Goal: Task Accomplishment & Management: Use online tool/utility

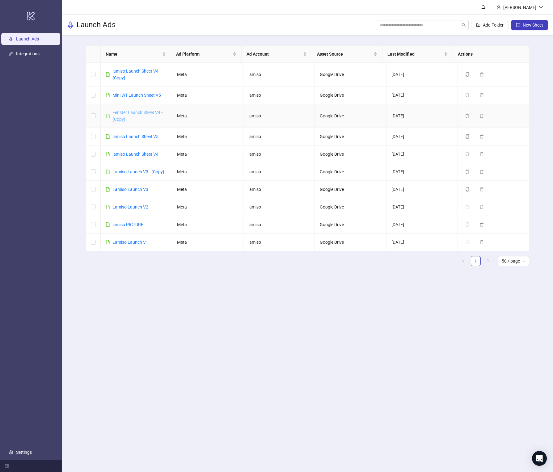
click at [136, 111] on link "Fenster Launch Sheet V4 - {Copy}" at bounding box center [137, 116] width 50 height 12
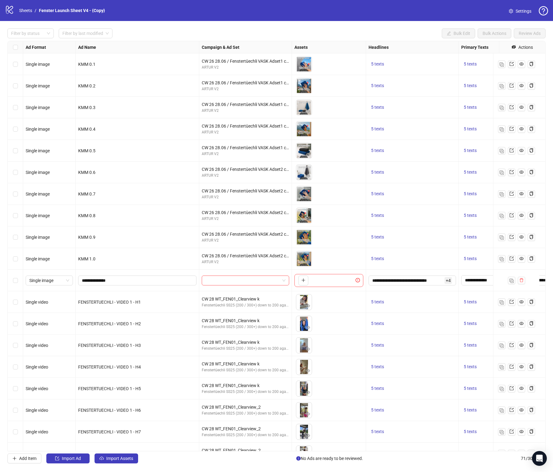
click at [18, 282] on div "Select row 11" at bounding box center [15, 280] width 15 height 22
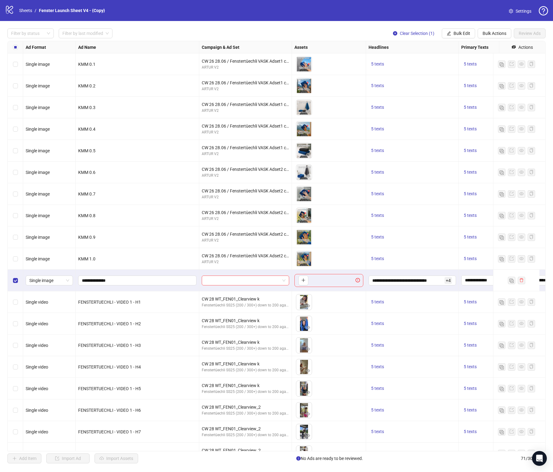
click at [18, 282] on div "Select row 11" at bounding box center [15, 280] width 15 height 22
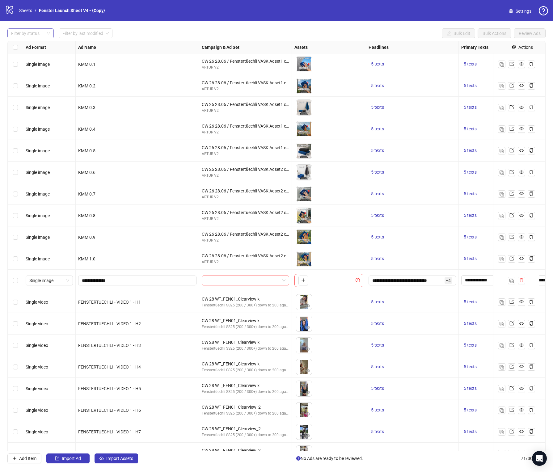
click at [46, 33] on div "Filter by status" at bounding box center [30, 33] width 46 height 10
click at [31, 47] on div "Draft" at bounding box center [30, 46] width 36 height 7
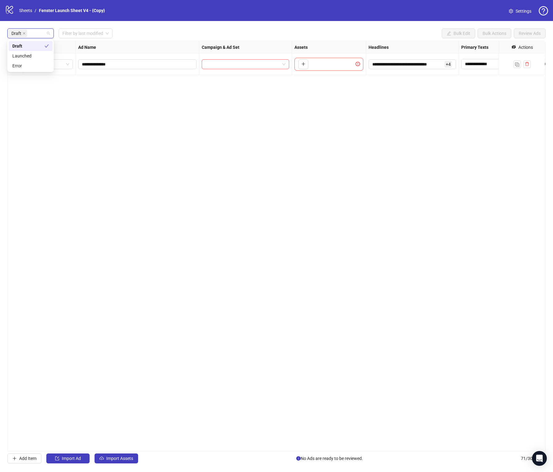
click at [118, 128] on div "**********" at bounding box center [276, 246] width 538 height 410
click at [414, 63] on input "**********" at bounding box center [407, 64] width 71 height 7
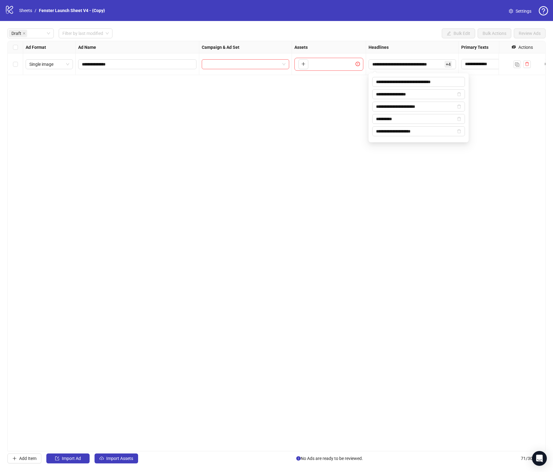
click at [391, 193] on div "**********" at bounding box center [276, 246] width 538 height 410
click at [173, 171] on div "**********" at bounding box center [276, 246] width 538 height 410
click at [250, 67] on input "search" at bounding box center [242, 64] width 74 height 9
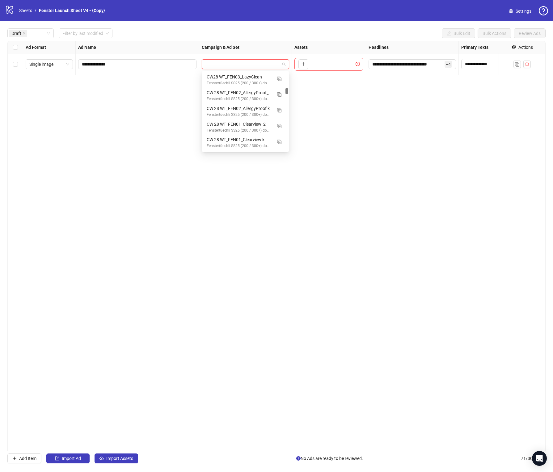
scroll to position [543, 0]
click at [279, 103] on img "button" at bounding box center [279, 102] width 4 height 4
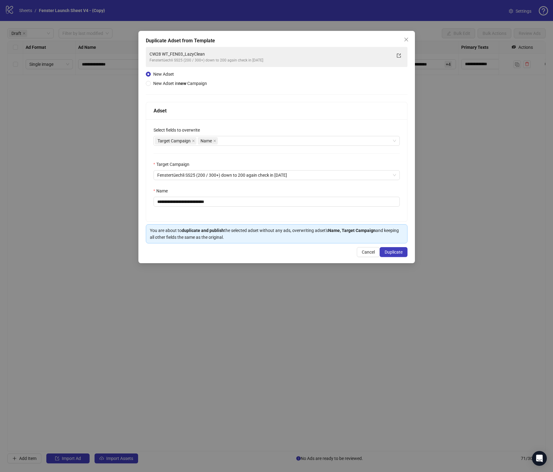
click at [404, 45] on div "**********" at bounding box center [276, 147] width 276 height 232
click at [403, 43] on button "Close" at bounding box center [406, 40] width 10 height 10
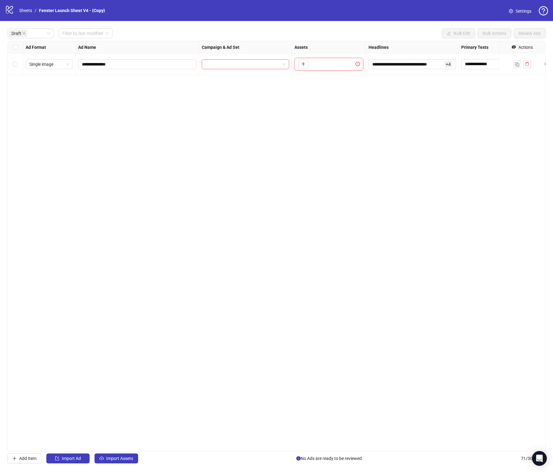
click at [263, 143] on div "**********" at bounding box center [276, 246] width 538 height 410
click at [120, 465] on div "**********" at bounding box center [276, 245] width 553 height 449
click at [123, 454] on button "Import Assets" at bounding box center [116, 458] width 44 height 10
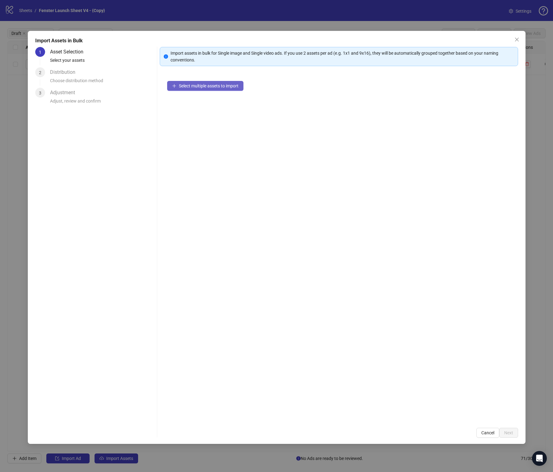
click at [181, 90] on button "Select multiple assets to import" at bounding box center [205, 86] width 76 height 10
click at [191, 108] on button "Add more assets" at bounding box center [191, 106] width 49 height 10
click at [184, 102] on button "Add more assets" at bounding box center [191, 106] width 49 height 10
click at [201, 112] on div "15 assets selected Add more assets" at bounding box center [339, 246] width 358 height 347
click at [199, 106] on span "Add more assets" at bounding box center [195, 105] width 32 height 5
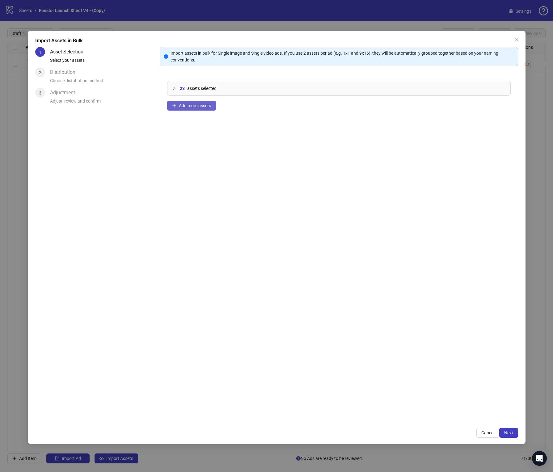
click at [191, 102] on button "Add more assets" at bounding box center [191, 106] width 49 height 10
click at [194, 108] on span "Add more assets" at bounding box center [195, 105] width 32 height 5
click at [177, 91] on div at bounding box center [175, 88] width 7 height 7
click at [186, 243] on button "Add more assets" at bounding box center [191, 239] width 49 height 10
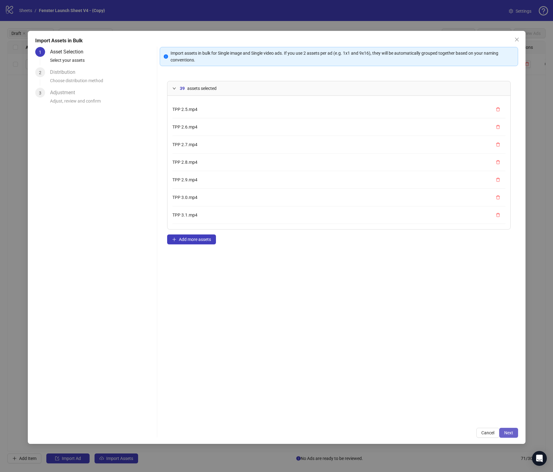
click at [510, 431] on span "Next" at bounding box center [508, 432] width 9 height 5
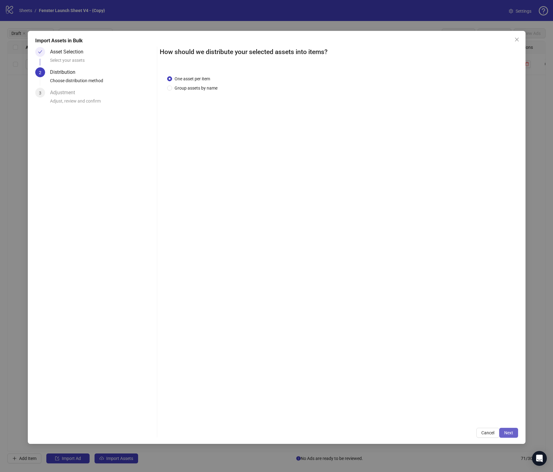
click at [509, 436] on button "Next" at bounding box center [508, 433] width 19 height 10
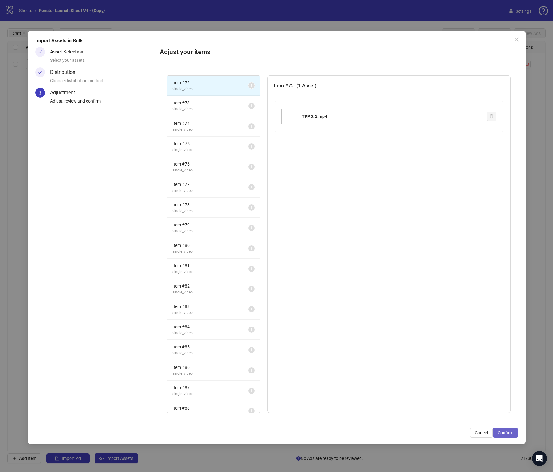
click at [508, 435] on button "Confirm" at bounding box center [504, 433] width 25 height 10
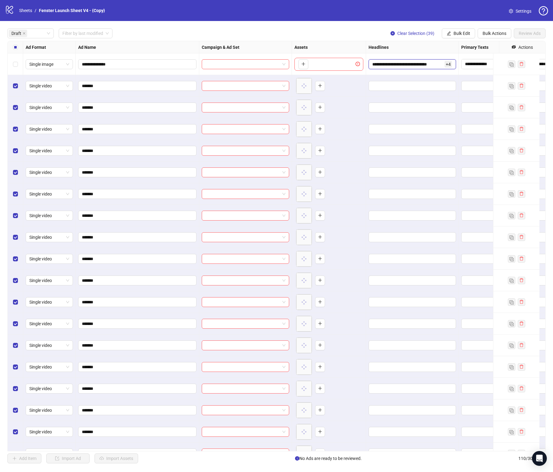
click at [405, 66] on input "**********" at bounding box center [407, 64] width 71 height 7
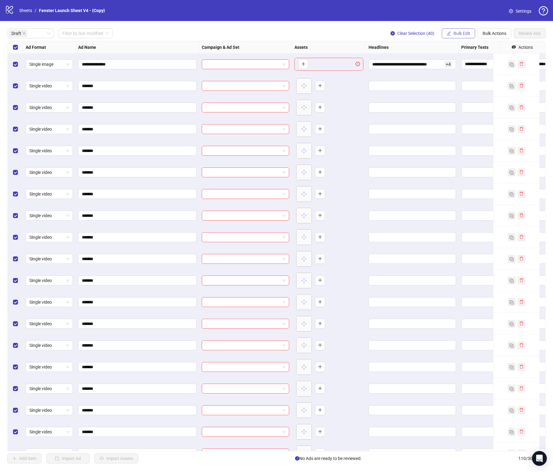
click at [462, 33] on span "Bulk Edit" at bounding box center [461, 33] width 17 height 5
click at [464, 84] on span "Primary Texts" at bounding box center [463, 85] width 37 height 7
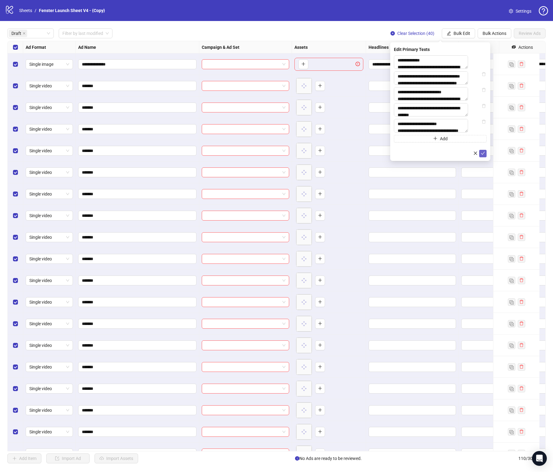
click at [484, 155] on icon "check" at bounding box center [482, 153] width 4 height 4
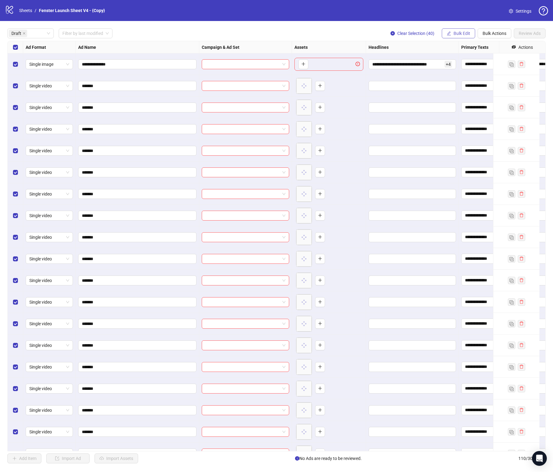
click at [459, 33] on span "Bulk Edit" at bounding box center [461, 33] width 17 height 5
click at [467, 98] on span "Descriptions" at bounding box center [463, 95] width 37 height 7
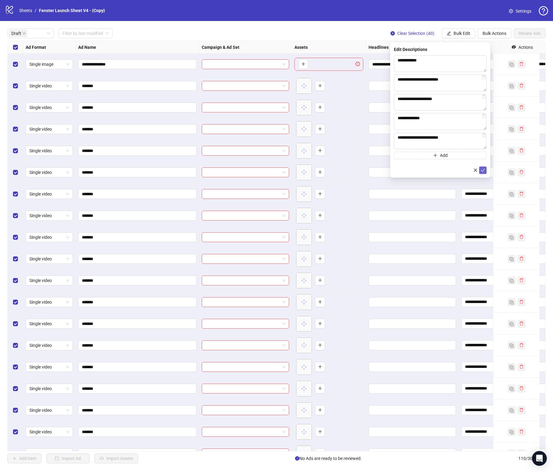
click at [481, 169] on icon "check" at bounding box center [482, 170] width 4 height 4
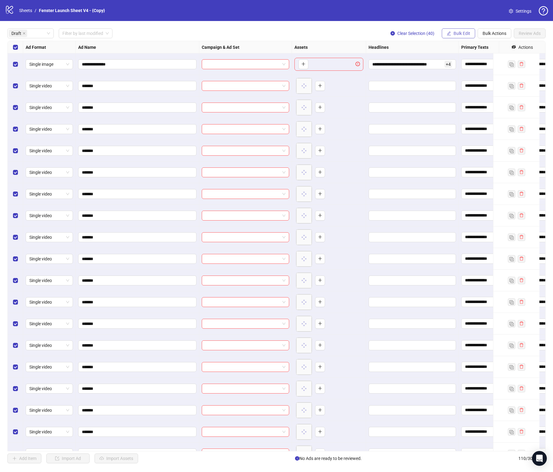
click at [456, 31] on span "Bulk Edit" at bounding box center [461, 33] width 17 height 5
click at [460, 84] on span "Primary Texts" at bounding box center [463, 85] width 37 height 7
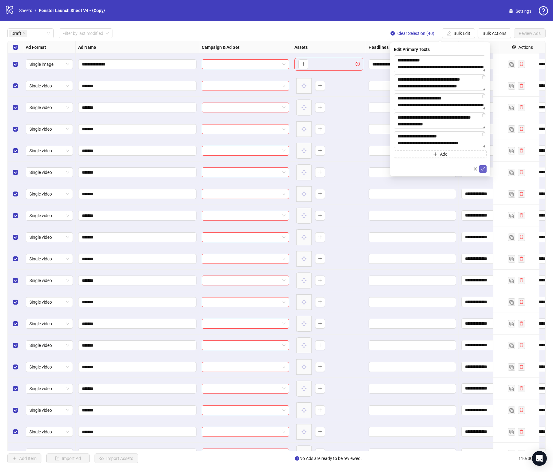
click at [484, 170] on icon "check" at bounding box center [482, 169] width 4 height 4
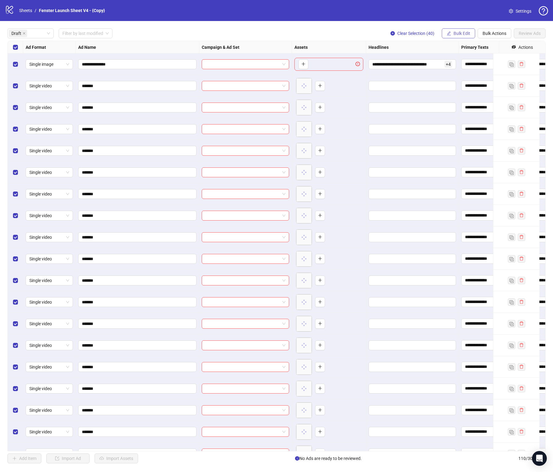
click at [457, 31] on span "Bulk Edit" at bounding box center [461, 33] width 17 height 5
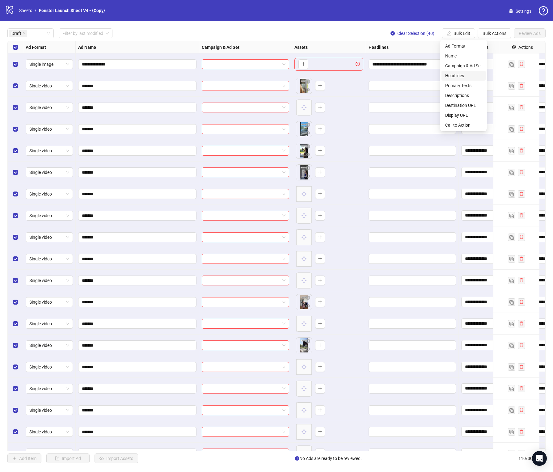
click at [465, 77] on span "Headlines" at bounding box center [463, 75] width 37 height 7
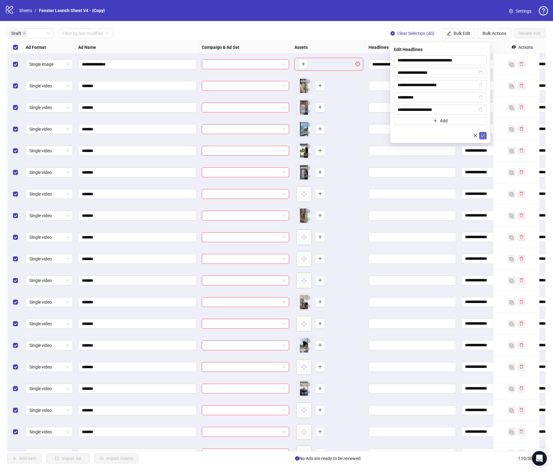
click at [483, 134] on icon "check" at bounding box center [482, 135] width 4 height 4
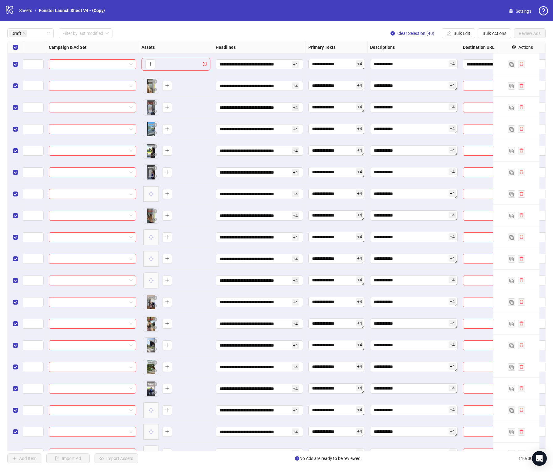
scroll to position [0, 214]
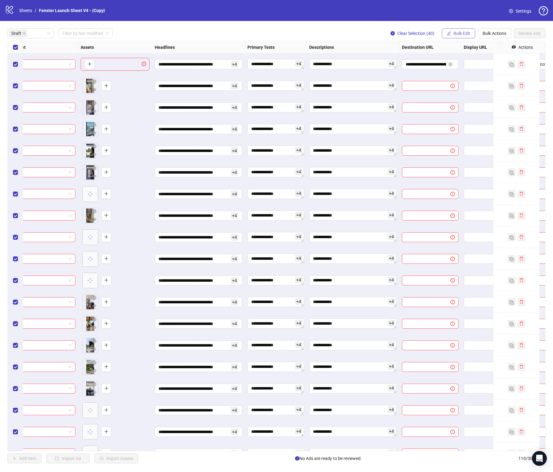
click at [447, 38] on button "Bulk Edit" at bounding box center [457, 33] width 33 height 10
click at [462, 102] on span "Destination URL" at bounding box center [463, 105] width 37 height 7
click at [479, 78] on button "submit" at bounding box center [482, 76] width 7 height 7
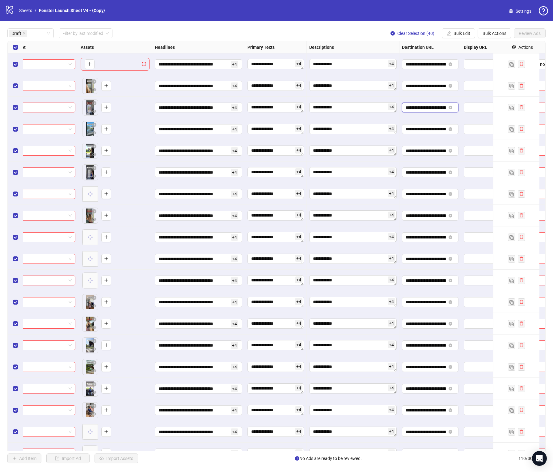
click at [422, 111] on input "**********" at bounding box center [425, 107] width 40 height 7
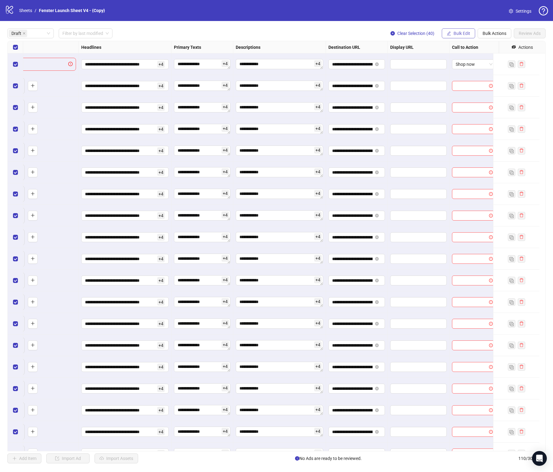
click at [453, 34] on span "Bulk Edit" at bounding box center [461, 33] width 17 height 5
click at [455, 123] on span "Call to Action" at bounding box center [463, 125] width 37 height 7
click at [487, 79] on div "Edit Call to Action Shop now" at bounding box center [440, 62] width 100 height 41
click at [483, 77] on icon "check" at bounding box center [482, 76] width 4 height 4
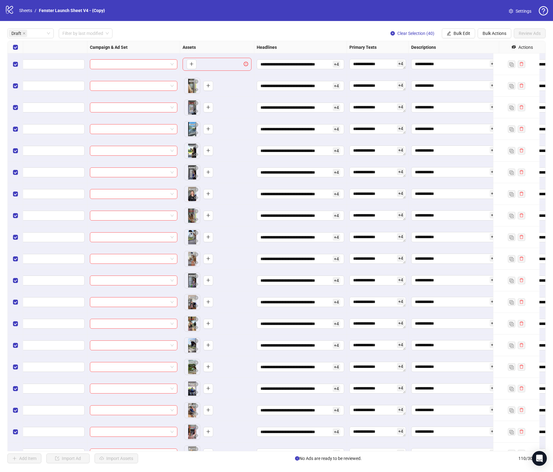
scroll to position [0, 0]
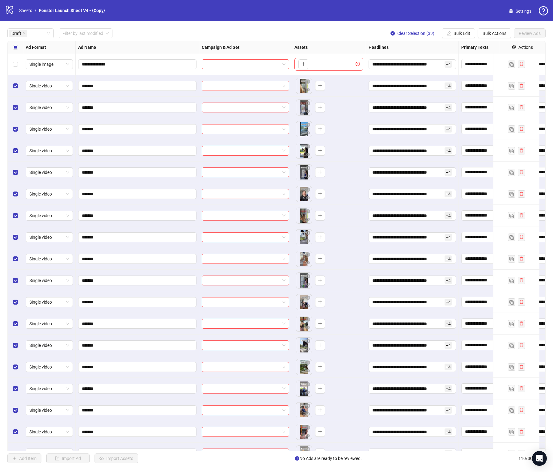
click at [266, 87] on input "search" at bounding box center [242, 85] width 74 height 9
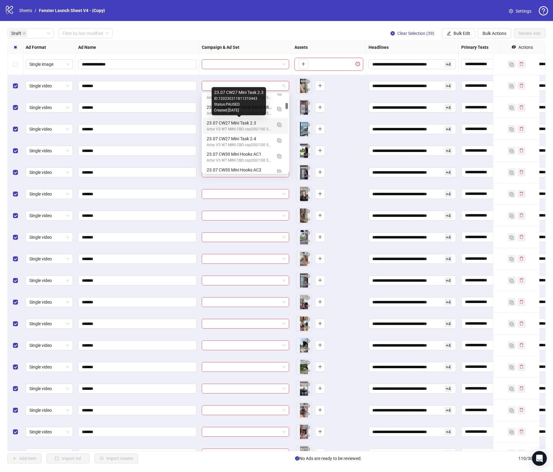
scroll to position [476, 0]
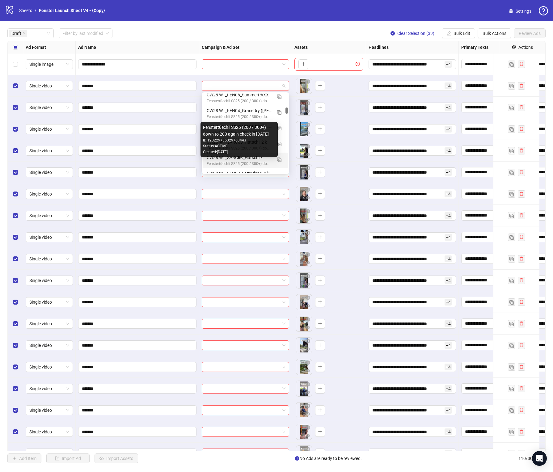
click at [249, 161] on div "Fenstertüechli SS25 (200 / 300+) down to 200 again check in [DATE]" at bounding box center [239, 164] width 65 height 6
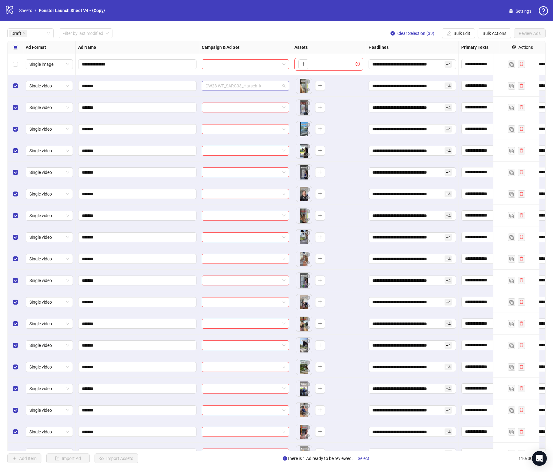
click at [283, 86] on span "CW28 WT_SARC03_Hatschi k" at bounding box center [245, 85] width 80 height 9
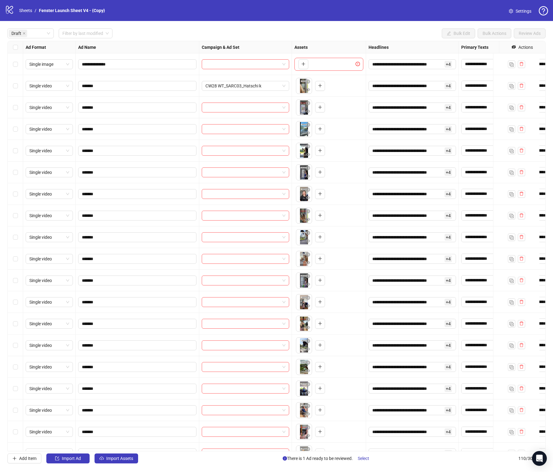
click at [19, 85] on div "Select row 2" at bounding box center [15, 86] width 15 height 22
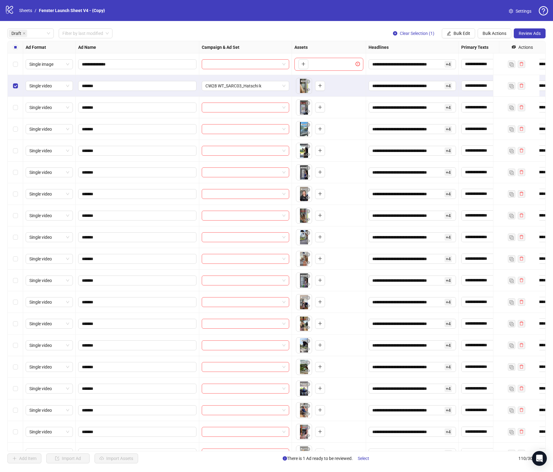
click at [19, 108] on div "Select row 3" at bounding box center [15, 108] width 15 height 22
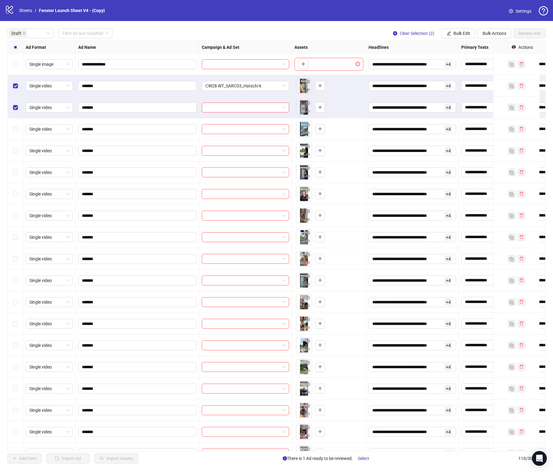
click at [18, 120] on div "Select row 4" at bounding box center [15, 129] width 15 height 22
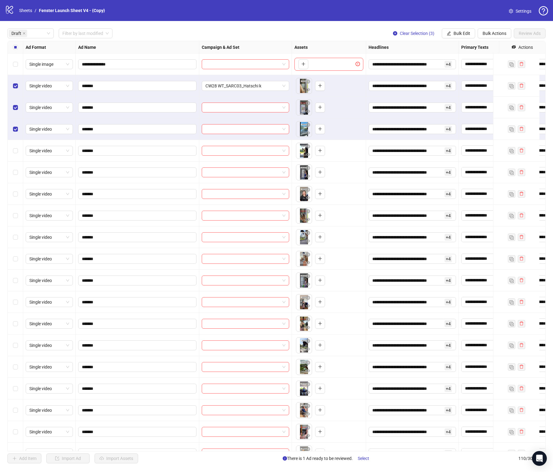
click at [19, 140] on div "Select row 4" at bounding box center [15, 129] width 15 height 22
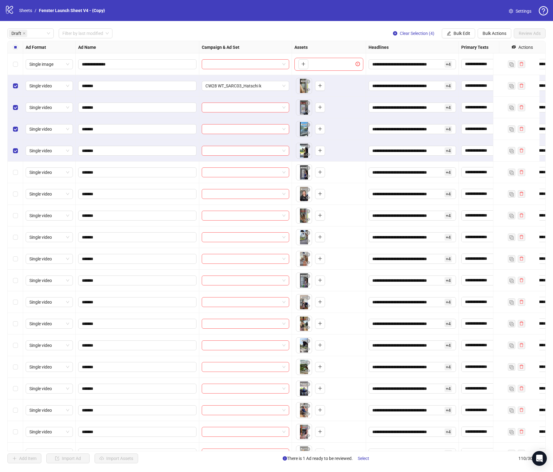
click at [12, 162] on div "Select row 6" at bounding box center [15, 172] width 15 height 22
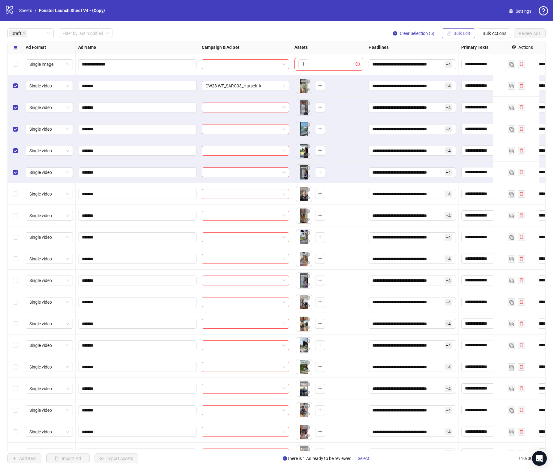
click at [468, 29] on button "Bulk Edit" at bounding box center [457, 33] width 33 height 10
click at [467, 64] on span "Campaign & Ad Set" at bounding box center [463, 65] width 37 height 7
click at [484, 60] on div "CW28 WT_SARC03_Hatschi k" at bounding box center [440, 60] width 93 height 10
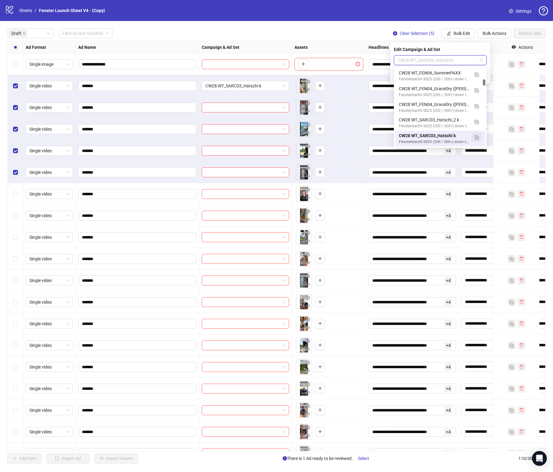
click at [477, 138] on img "button" at bounding box center [476, 137] width 4 height 4
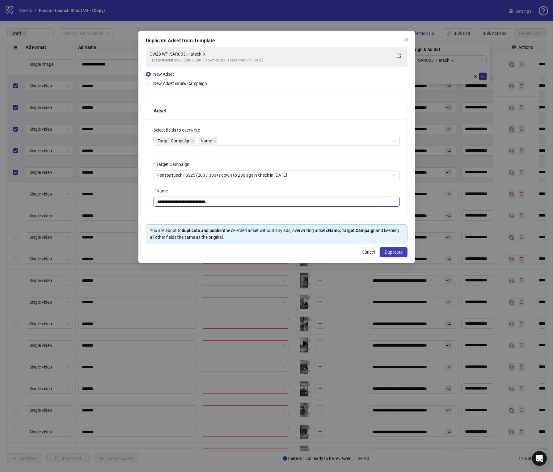
click at [169, 203] on input "**********" at bounding box center [276, 202] width 246 height 10
click at [300, 175] on span "Fenstertüechli SS25 (200 / 300+) down to 200 again check in [DATE]" at bounding box center [276, 174] width 239 height 9
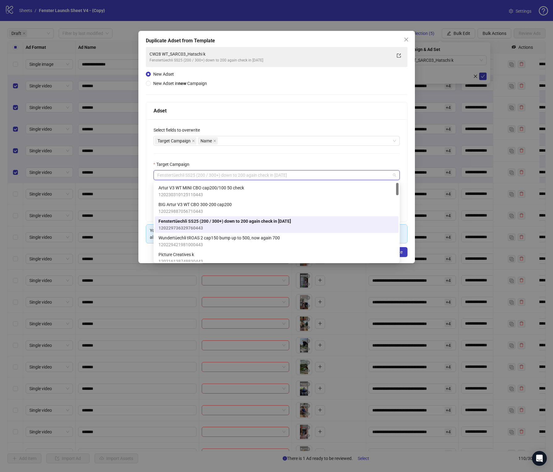
click at [314, 163] on div "Target Campaign" at bounding box center [276, 165] width 246 height 9
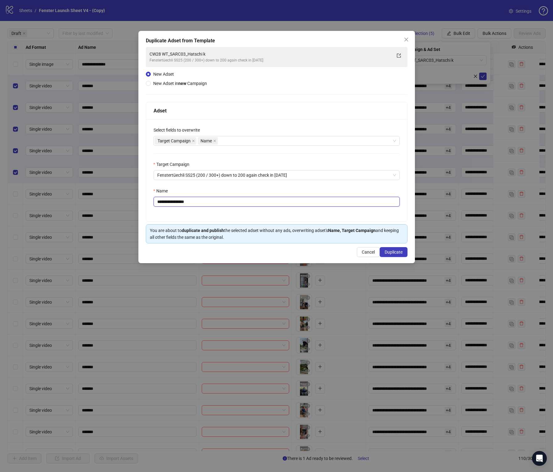
click at [169, 200] on input "**********" at bounding box center [276, 202] width 246 height 10
click at [173, 203] on input "**********" at bounding box center [276, 202] width 246 height 10
click at [253, 193] on div "Name" at bounding box center [276, 191] width 246 height 9
click at [185, 204] on input "**********" at bounding box center [276, 202] width 246 height 10
type input "**********"
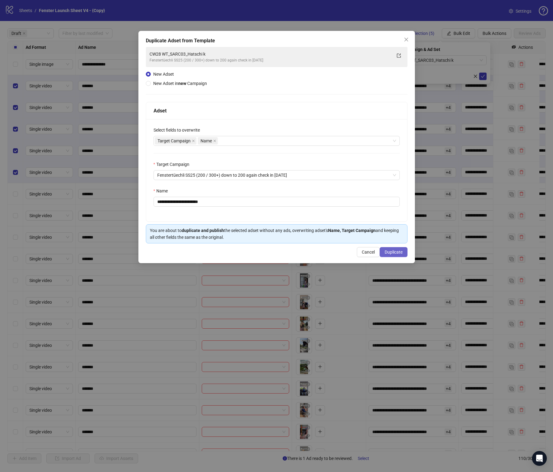
click at [389, 254] on span "Duplicate" at bounding box center [393, 251] width 18 height 5
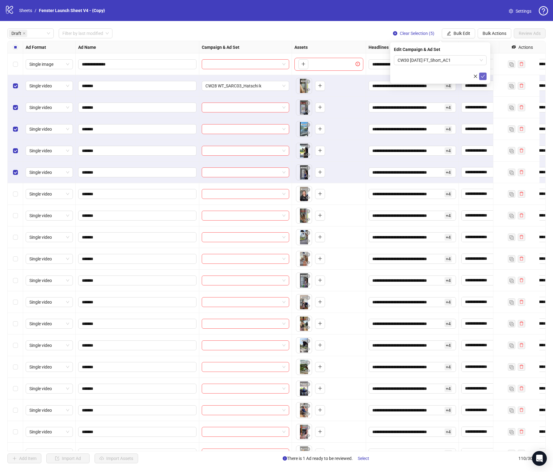
click at [482, 74] on icon "check" at bounding box center [482, 76] width 4 height 4
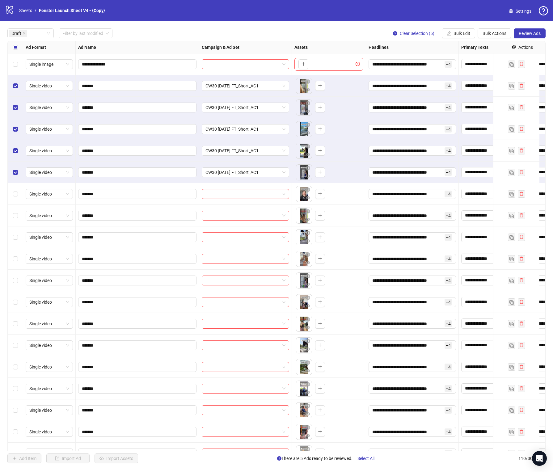
click at [19, 88] on div "Select row 2" at bounding box center [15, 86] width 15 height 22
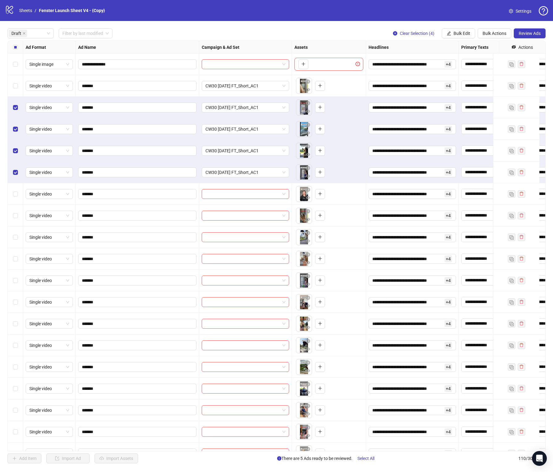
click at [7, 123] on div "**********" at bounding box center [276, 245] width 553 height 449
click at [12, 112] on div "Select row 3" at bounding box center [15, 108] width 15 height 22
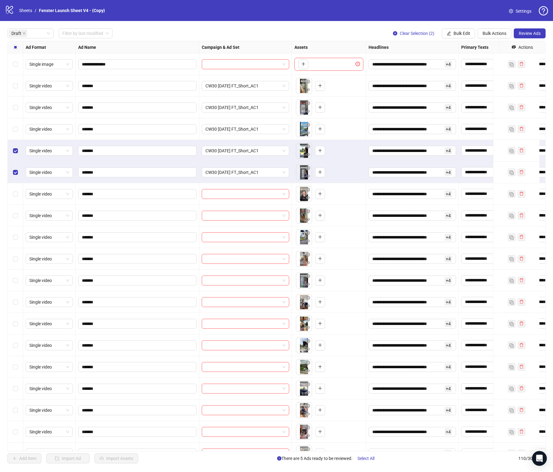
click at [15, 146] on div "Select row 5" at bounding box center [15, 151] width 15 height 22
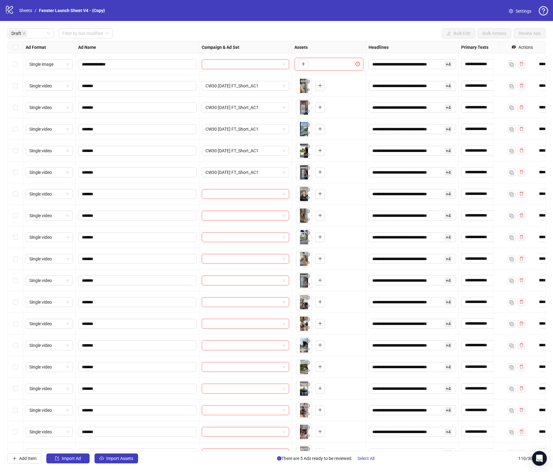
click at [18, 189] on div "Select row 7" at bounding box center [15, 194] width 15 height 22
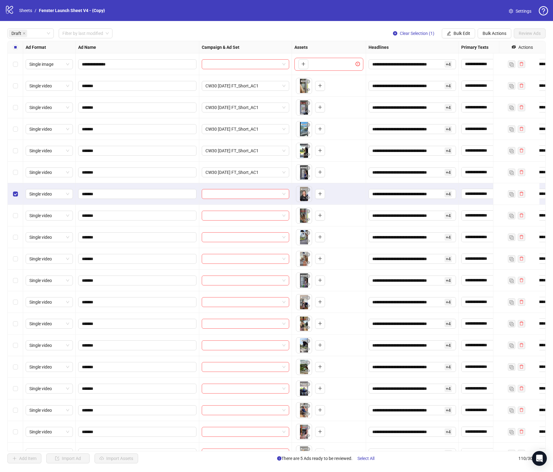
click at [19, 213] on div "Select row 8" at bounding box center [15, 216] width 15 height 22
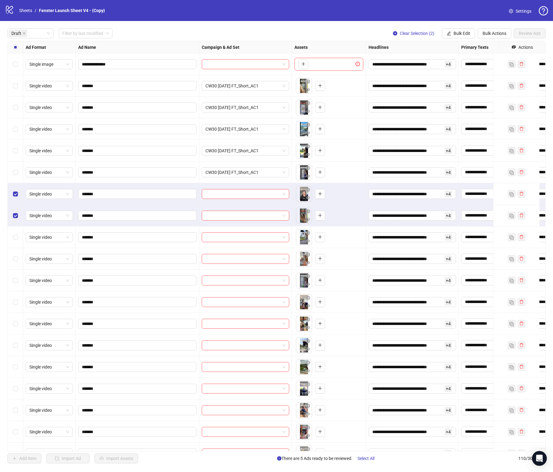
click at [17, 232] on div "Select row 9" at bounding box center [15, 237] width 15 height 22
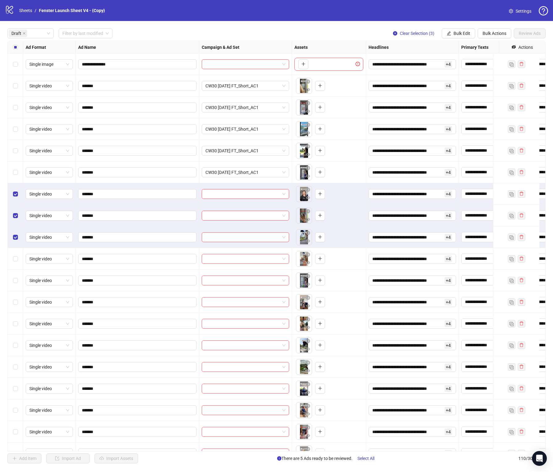
click at [19, 257] on div "Select row 10" at bounding box center [15, 259] width 15 height 22
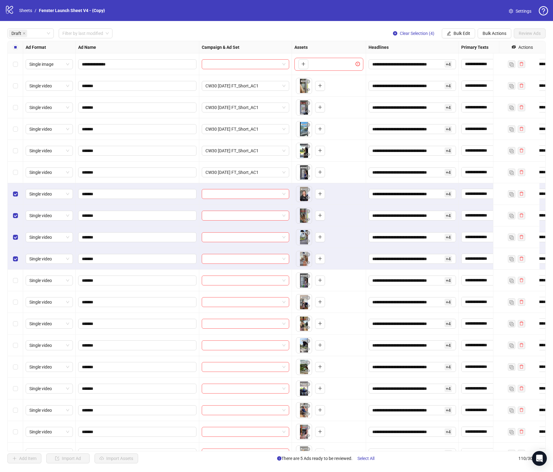
click at [19, 273] on div "Select row 11" at bounding box center [15, 280] width 15 height 22
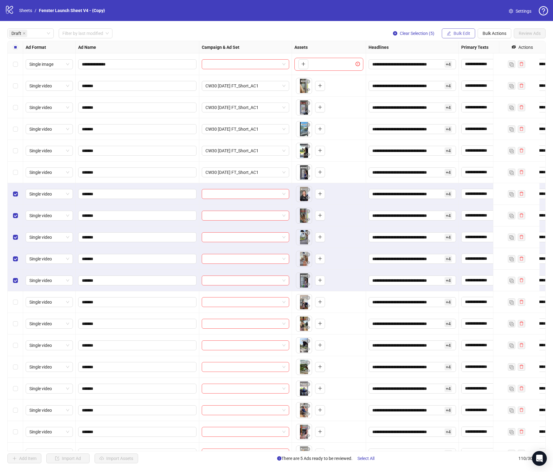
click at [454, 33] on span "Bulk Edit" at bounding box center [461, 33] width 17 height 5
click at [463, 66] on span "Campaign & Ad Set" at bounding box center [463, 65] width 37 height 7
click at [462, 59] on input "search" at bounding box center [437, 60] width 80 height 9
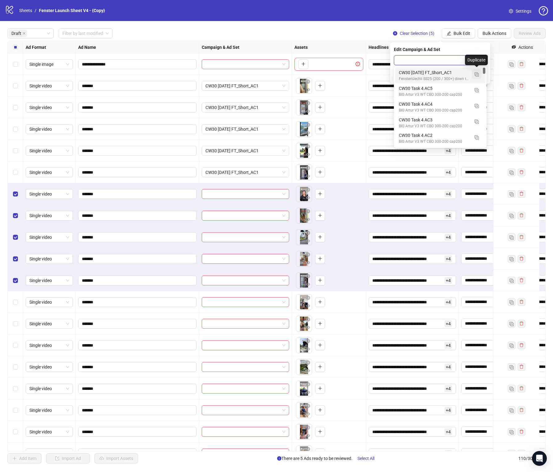
click at [476, 72] on img "button" at bounding box center [476, 74] width 4 height 4
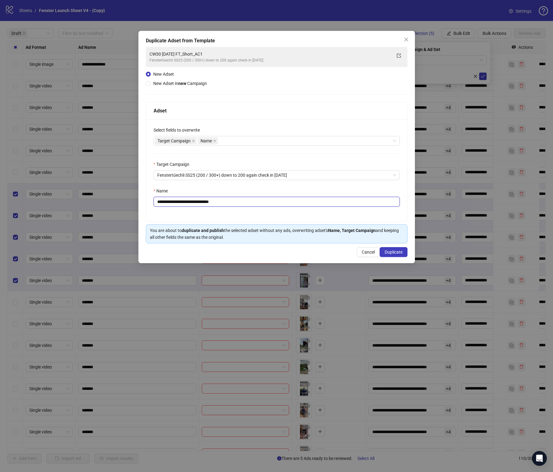
drag, startPoint x: 213, startPoint y: 205, endPoint x: 231, endPoint y: 204, distance: 17.7
click at [231, 204] on input "**********" at bounding box center [276, 202] width 246 height 10
drag, startPoint x: 231, startPoint y: 204, endPoint x: 212, endPoint y: 201, distance: 18.7
click at [212, 201] on input "**********" at bounding box center [276, 202] width 246 height 10
type input "**********"
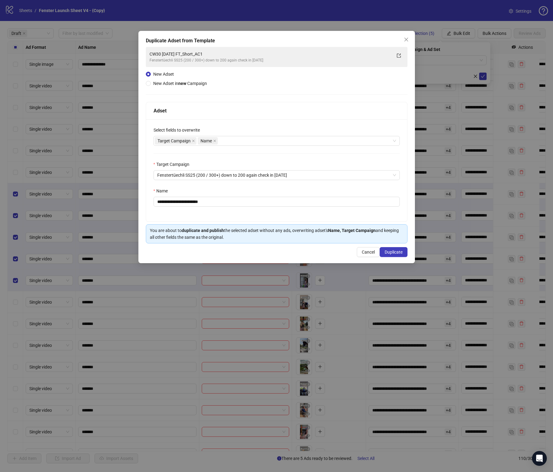
click at [324, 156] on div "**********" at bounding box center [276, 170] width 261 height 102
click at [394, 258] on div "**********" at bounding box center [276, 147] width 276 height 232
click at [395, 255] on button "Duplicate" at bounding box center [393, 252] width 28 height 10
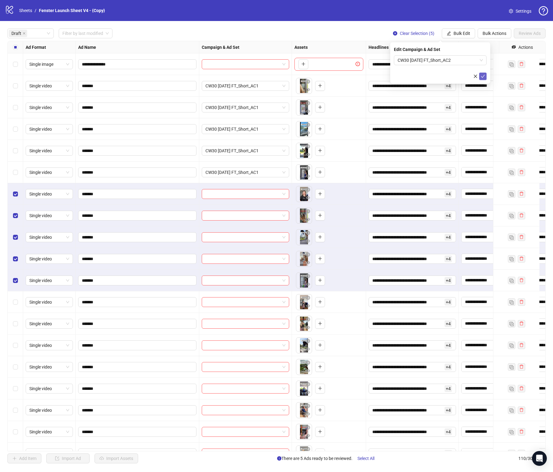
click at [481, 79] on button "submit" at bounding box center [482, 76] width 7 height 7
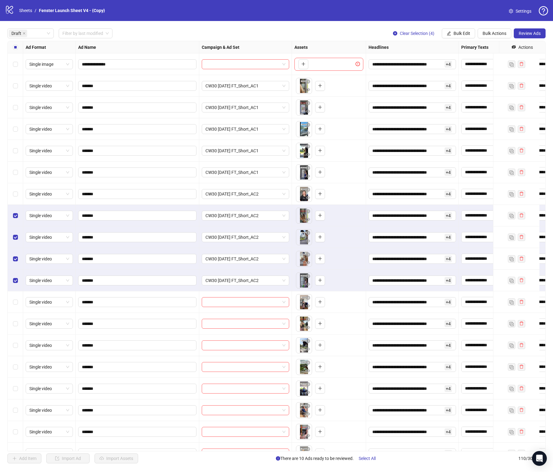
click at [10, 226] on div "Select row 8" at bounding box center [15, 216] width 15 height 22
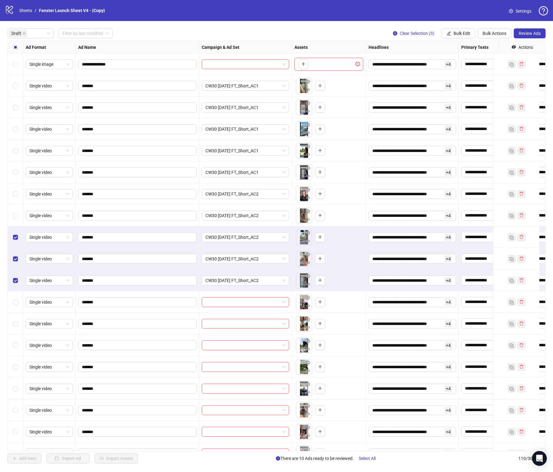
click at [13, 245] on div "Select row 9" at bounding box center [15, 237] width 15 height 22
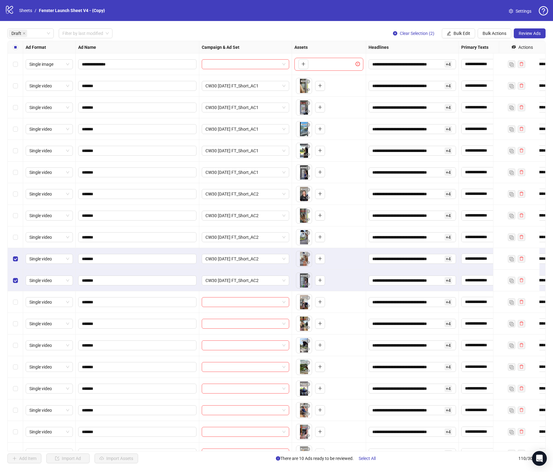
click at [13, 263] on div "Select row 10" at bounding box center [15, 259] width 15 height 22
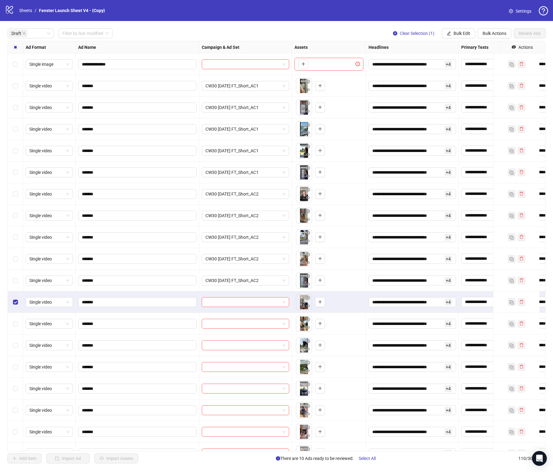
click at [13, 328] on div "Select row 13" at bounding box center [15, 324] width 15 height 22
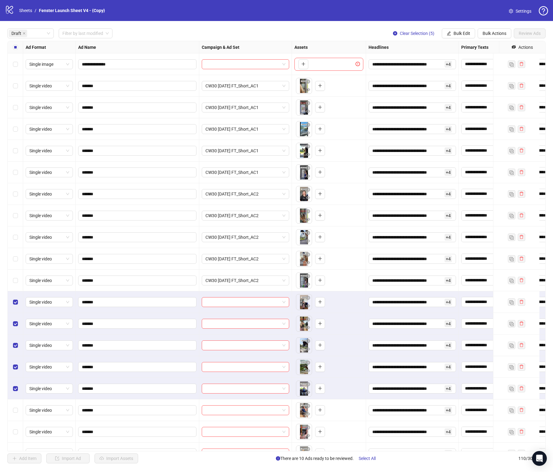
click at [12, 415] on div "Select row 17" at bounding box center [15, 410] width 15 height 22
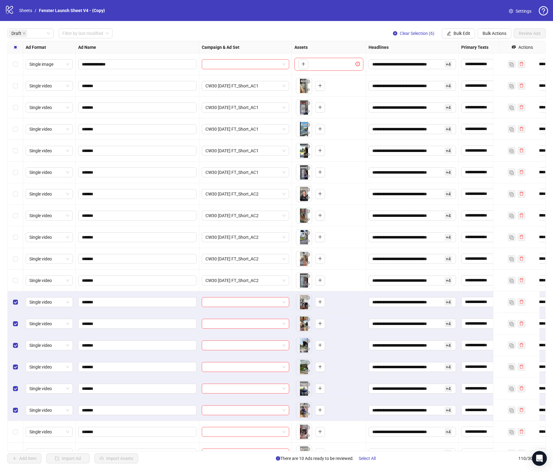
click at [3, 413] on div "**********" at bounding box center [276, 245] width 553 height 449
drag, startPoint x: 13, startPoint y: 416, endPoint x: 15, endPoint y: 413, distance: 3.5
click at [13, 415] on div "Select row 17" at bounding box center [15, 410] width 15 height 22
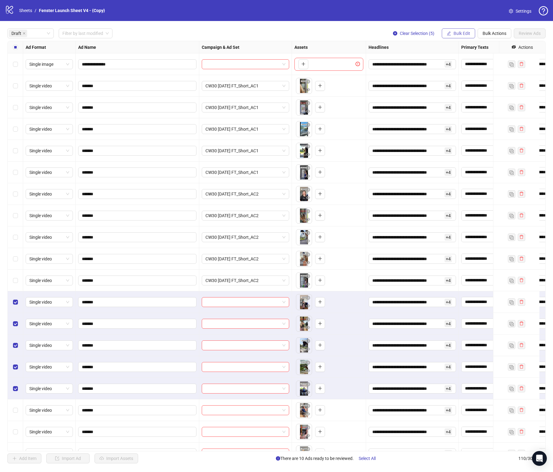
click at [453, 34] on span "Bulk Edit" at bounding box center [461, 33] width 17 height 5
click at [465, 63] on span "Campaign & Ad Set" at bounding box center [463, 65] width 37 height 7
click at [485, 60] on div at bounding box center [440, 60] width 93 height 10
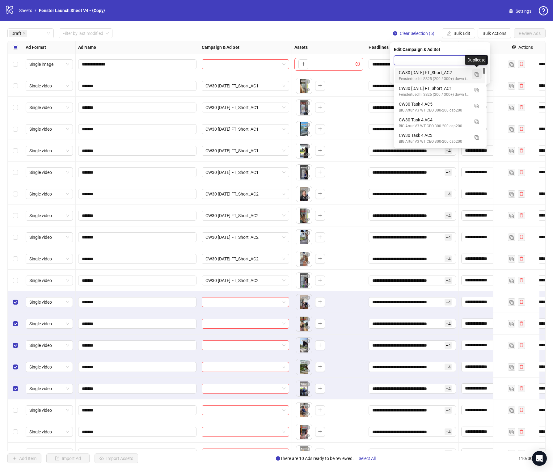
click at [475, 75] on img "button" at bounding box center [476, 74] width 4 height 4
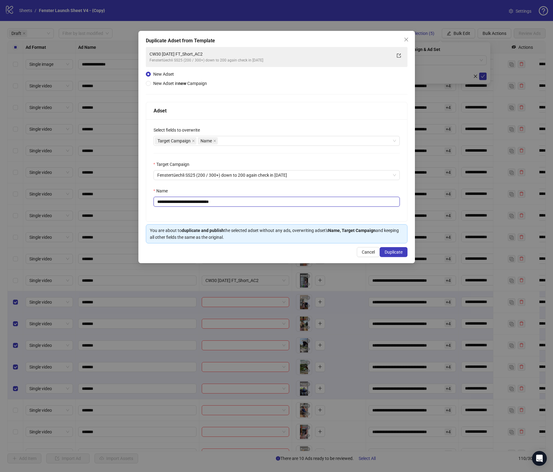
drag, startPoint x: 212, startPoint y: 204, endPoint x: 248, endPoint y: 200, distance: 35.7
click at [248, 200] on input "**********" at bounding box center [276, 202] width 246 height 10
type input "**********"
click at [257, 190] on div "Name" at bounding box center [276, 191] width 246 height 9
click at [396, 254] on span "Duplicate" at bounding box center [393, 251] width 18 height 5
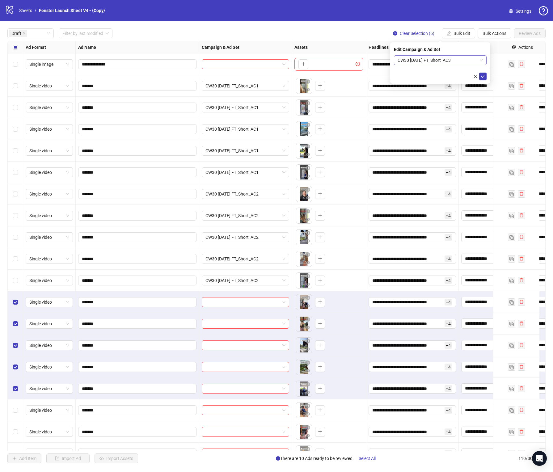
click at [483, 61] on div "CW30 [DATE] FT_Short_AC3" at bounding box center [440, 60] width 93 height 10
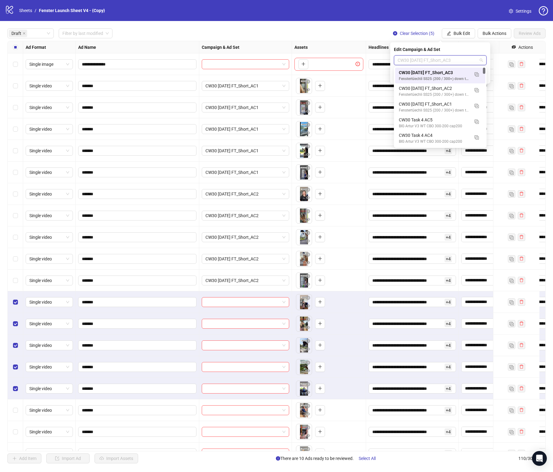
scroll to position [0, 0]
click at [480, 75] on button "button" at bounding box center [476, 74] width 10 height 10
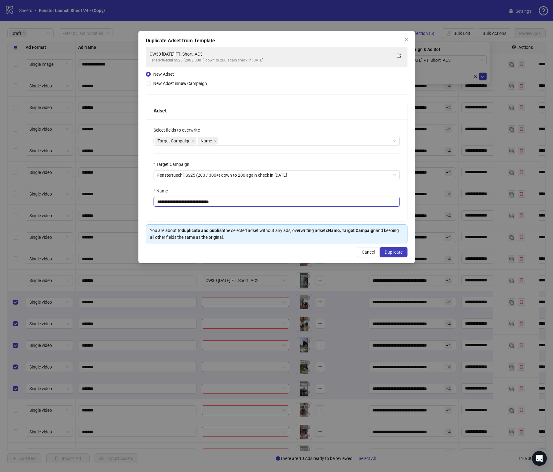
drag, startPoint x: 195, startPoint y: 203, endPoint x: 249, endPoint y: 202, distance: 54.0
click at [249, 202] on input "**********" at bounding box center [276, 202] width 246 height 10
type input "**********"
click at [387, 249] on span "Duplicate" at bounding box center [393, 251] width 18 height 5
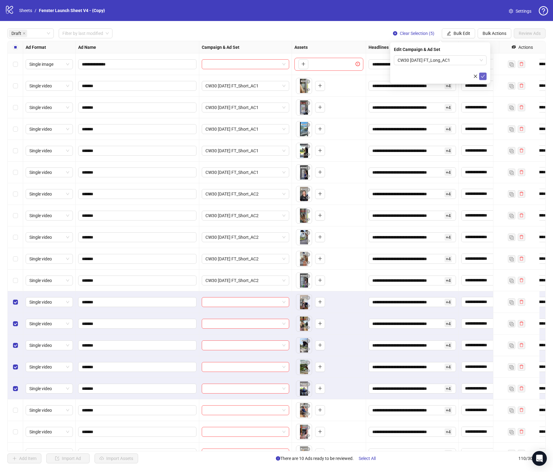
click at [483, 74] on icon "check" at bounding box center [482, 76] width 4 height 4
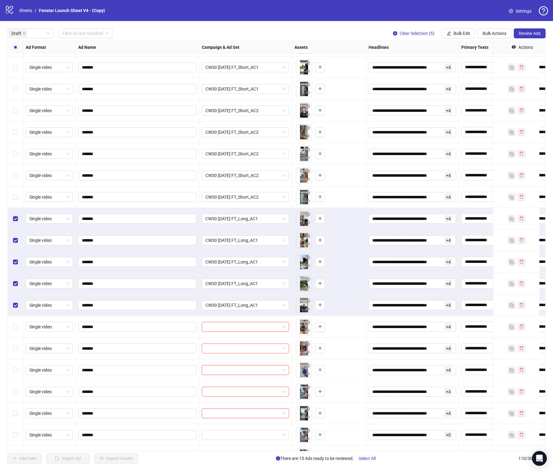
scroll to position [86, 0]
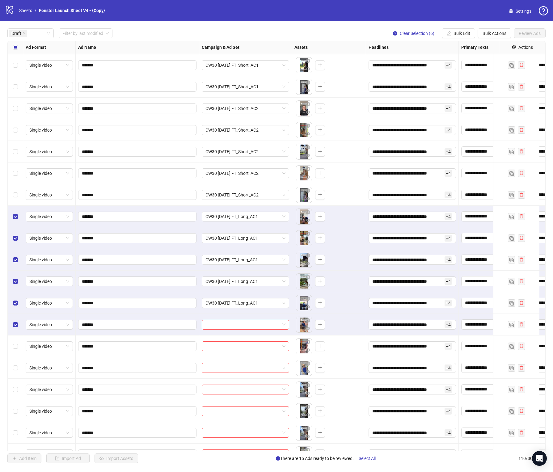
click at [16, 340] on div "Select row 18" at bounding box center [15, 346] width 15 height 22
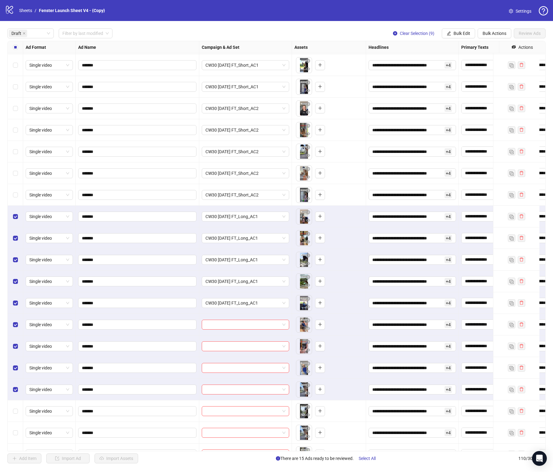
click at [15, 415] on div "Select row 21" at bounding box center [15, 411] width 15 height 22
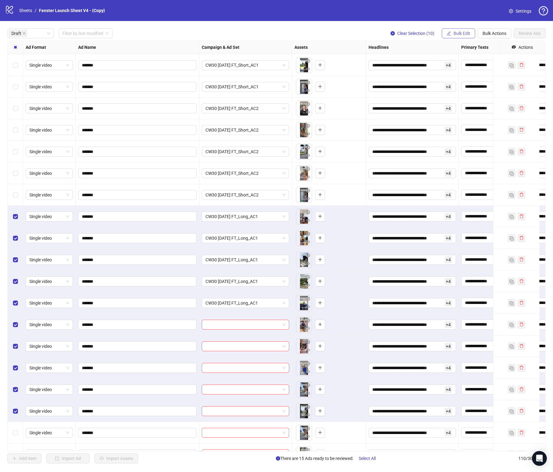
click at [463, 32] on span "Bulk Edit" at bounding box center [461, 33] width 17 height 5
click at [457, 61] on li "Campaign & Ad Set" at bounding box center [463, 66] width 44 height 10
click at [484, 76] on icon "check" at bounding box center [482, 76] width 4 height 4
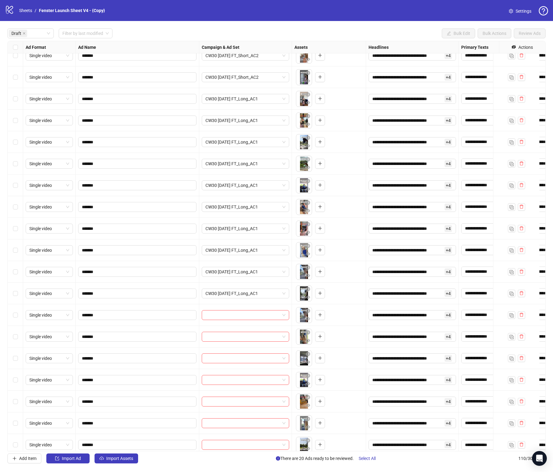
scroll to position [211, 0]
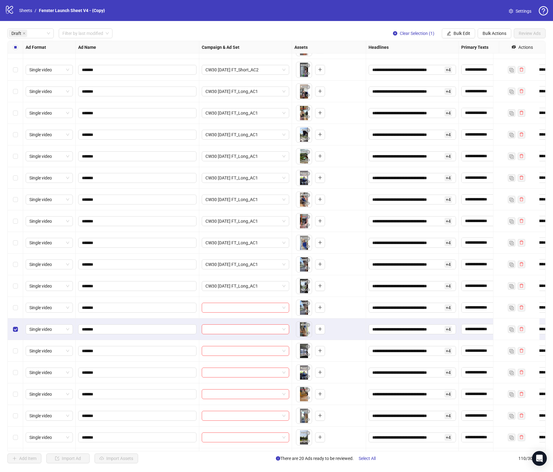
click at [15, 355] on div "Select row 24" at bounding box center [15, 351] width 15 height 22
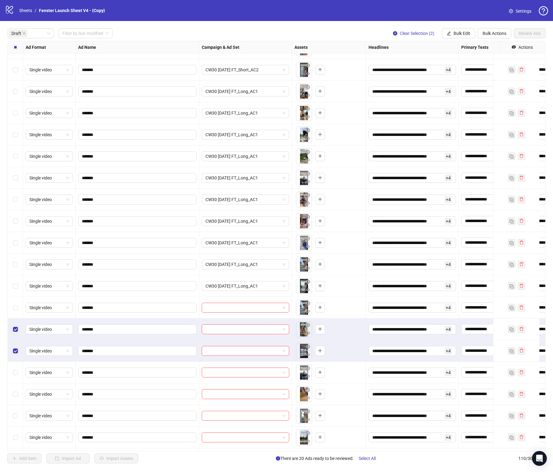
click at [15, 377] on div "Select row 25" at bounding box center [15, 372] width 15 height 22
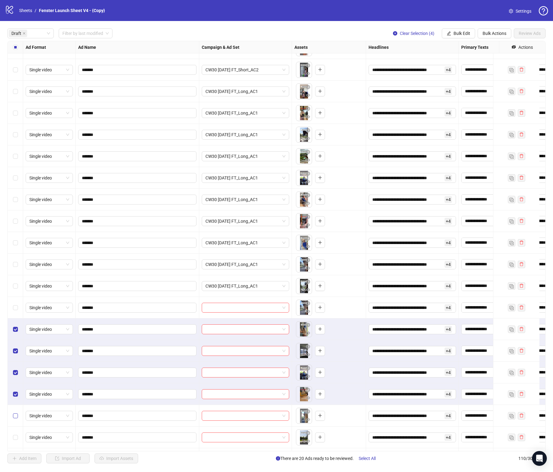
click at [15, 419] on label "Select row 27" at bounding box center [15, 415] width 5 height 7
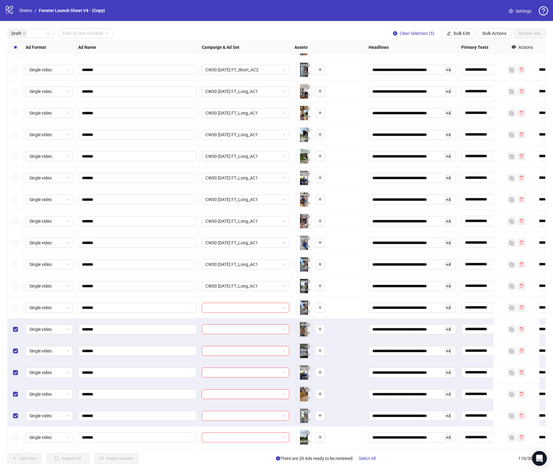
scroll to position [304, 0]
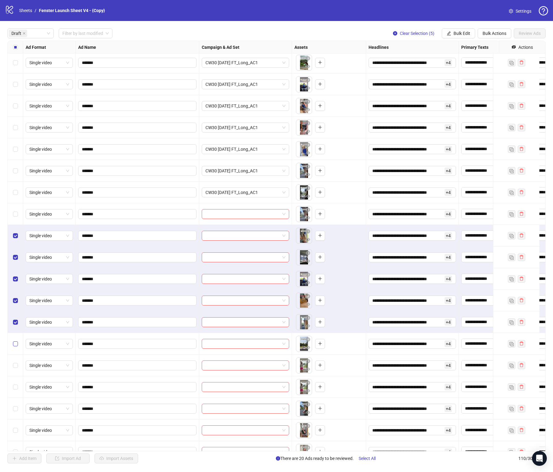
click at [16, 341] on label "Select row 28" at bounding box center [15, 343] width 5 height 7
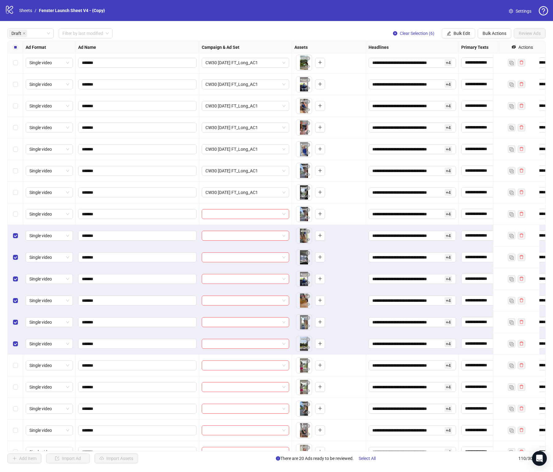
click at [18, 372] on div "Select row 29" at bounding box center [15, 365] width 15 height 22
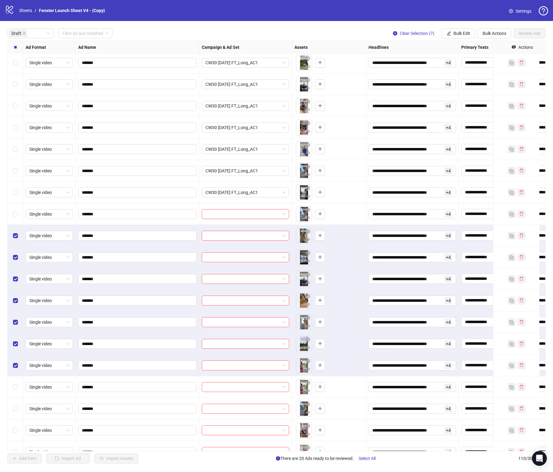
click at [17, 382] on div "Select row 30" at bounding box center [15, 387] width 15 height 22
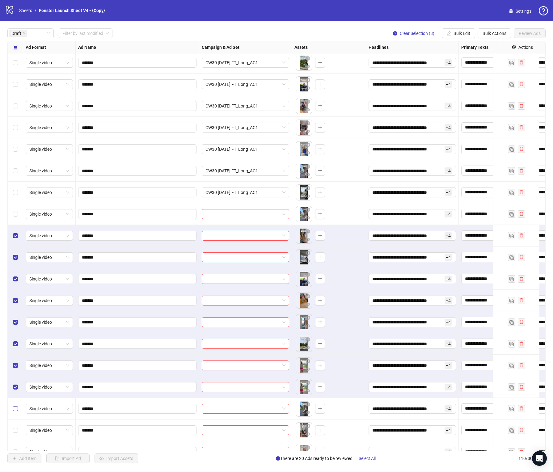
click at [15, 404] on div "Select row 31" at bounding box center [15, 409] width 15 height 22
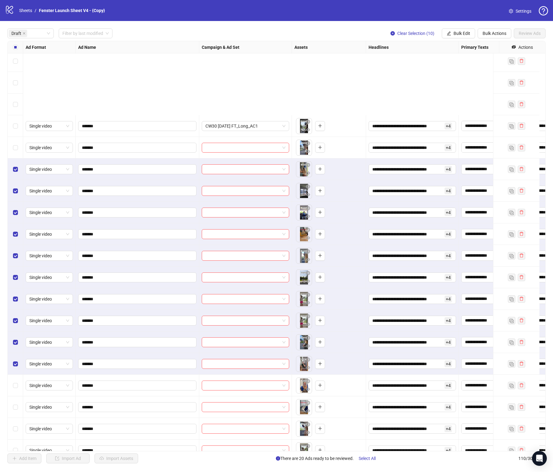
scroll to position [473, 0]
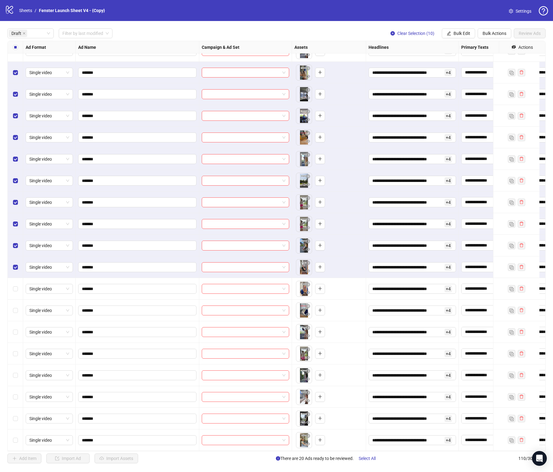
click at [19, 267] on div "Select row 32" at bounding box center [15, 267] width 15 height 22
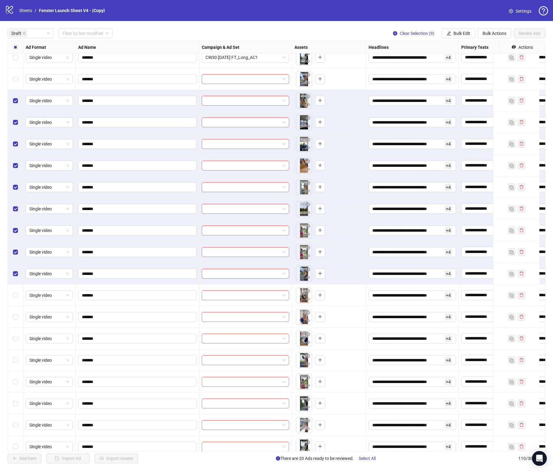
scroll to position [420, 0]
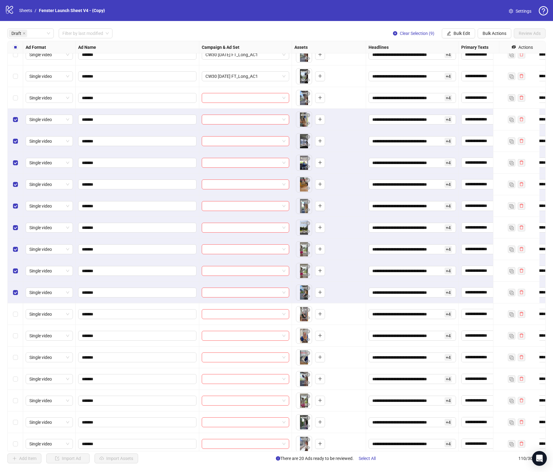
click at [19, 100] on div "Select row 22" at bounding box center [15, 98] width 15 height 22
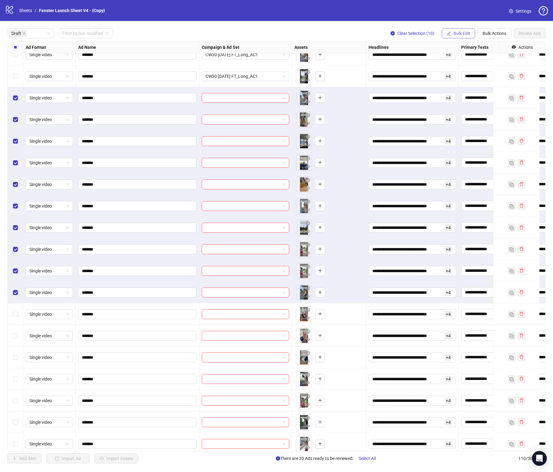
click at [465, 32] on span "Bulk Edit" at bounding box center [461, 33] width 17 height 5
click at [468, 66] on span "Campaign & Ad Set" at bounding box center [463, 65] width 37 height 7
click at [474, 58] on input "search" at bounding box center [437, 60] width 80 height 9
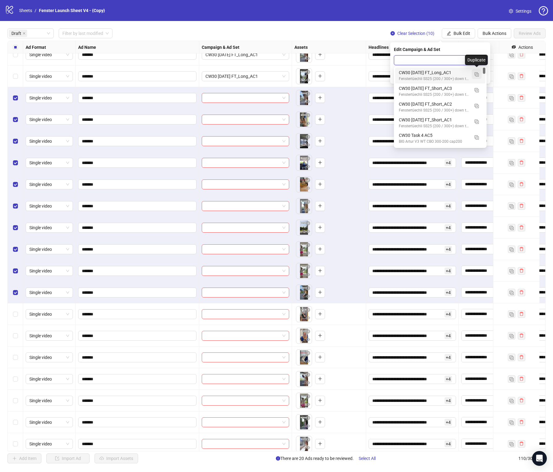
click at [477, 74] on img "button" at bounding box center [476, 74] width 4 height 4
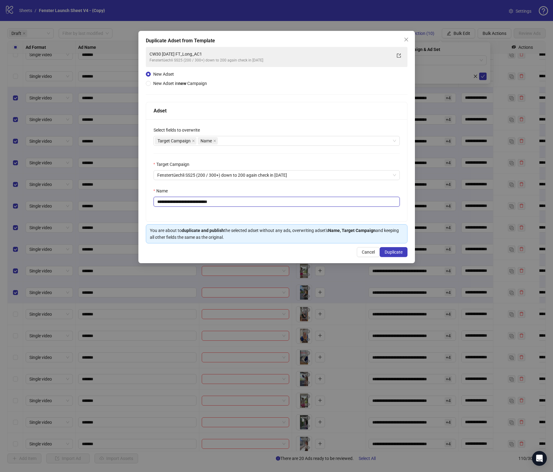
drag, startPoint x: 211, startPoint y: 201, endPoint x: 240, endPoint y: 201, distance: 28.4
click at [240, 201] on input "**********" at bounding box center [276, 202] width 246 height 10
type input "**********"
click at [238, 191] on div "Name" at bounding box center [276, 191] width 246 height 9
click at [405, 253] on button "Duplicate" at bounding box center [393, 252] width 28 height 10
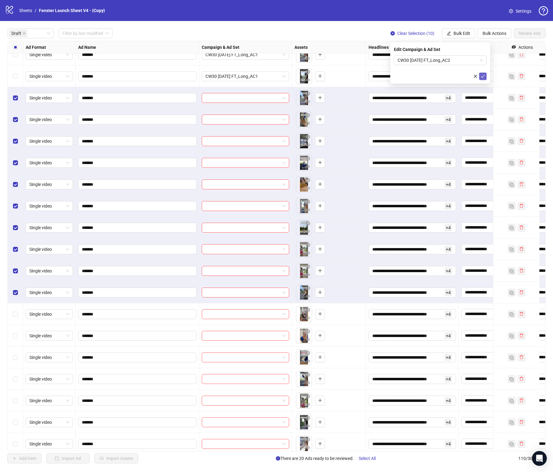
click at [483, 75] on icon "check" at bounding box center [482, 76] width 4 height 4
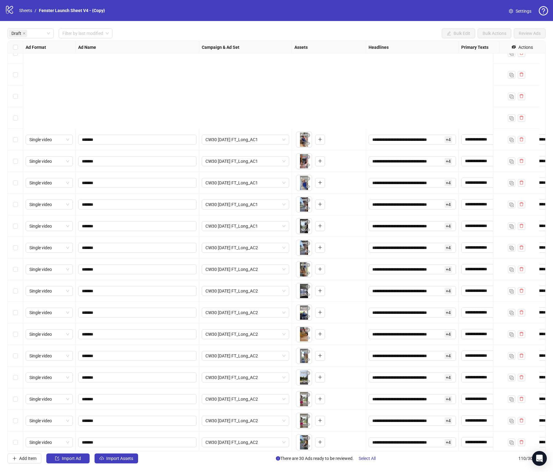
scroll to position [473, 0]
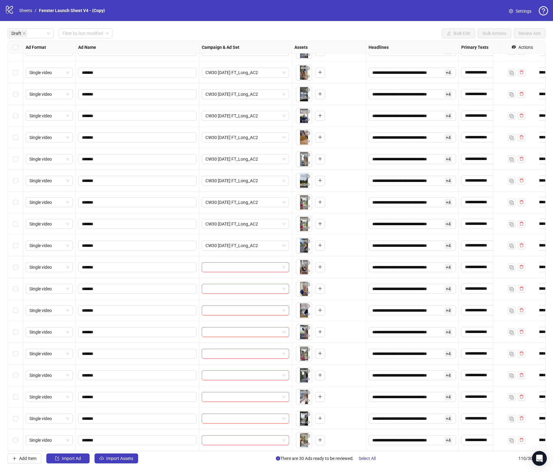
click at [16, 299] on div "Select row 34" at bounding box center [15, 310] width 15 height 22
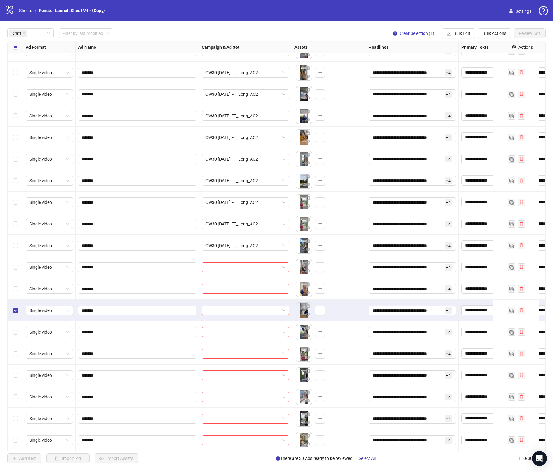
click at [16, 278] on div "Select row 33" at bounding box center [15, 289] width 15 height 22
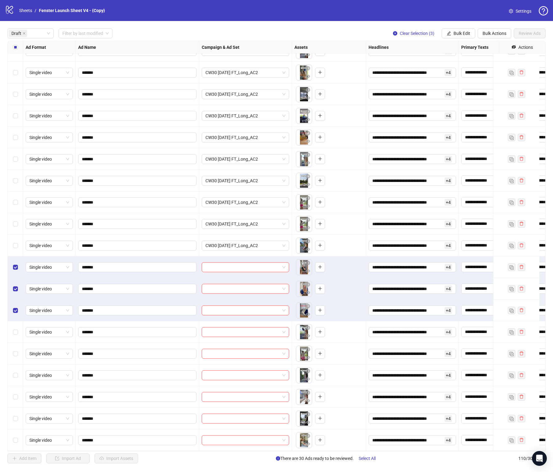
click at [13, 331] on div "Select row 35" at bounding box center [15, 332] width 15 height 22
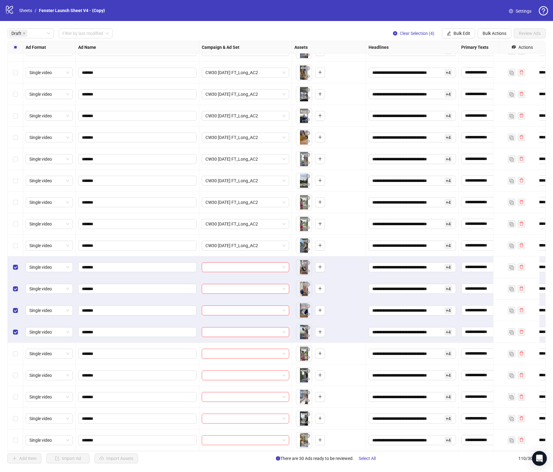
click at [14, 364] on div "Select row 37" at bounding box center [15, 375] width 15 height 22
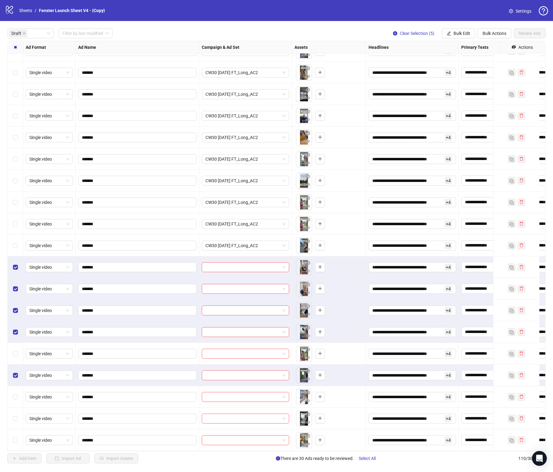
click at [14, 374] on div "Select row 37" at bounding box center [15, 375] width 15 height 22
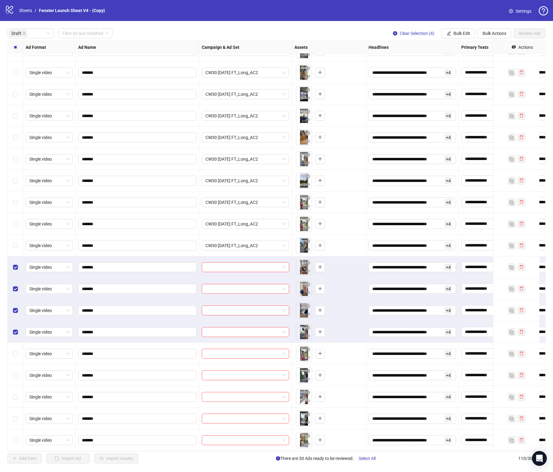
click at [15, 356] on div "Select row 36" at bounding box center [15, 354] width 15 height 22
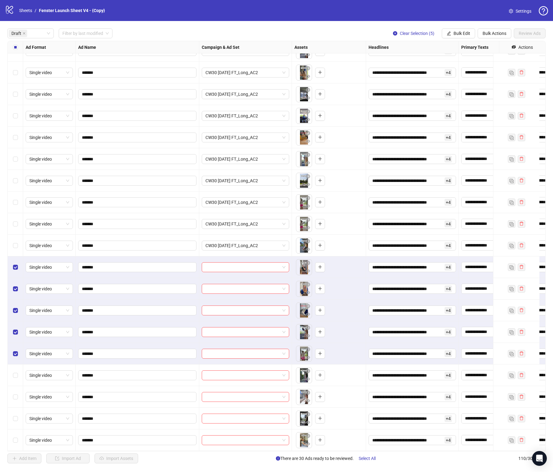
click at [15, 375] on div "Select row 37" at bounding box center [15, 375] width 15 height 22
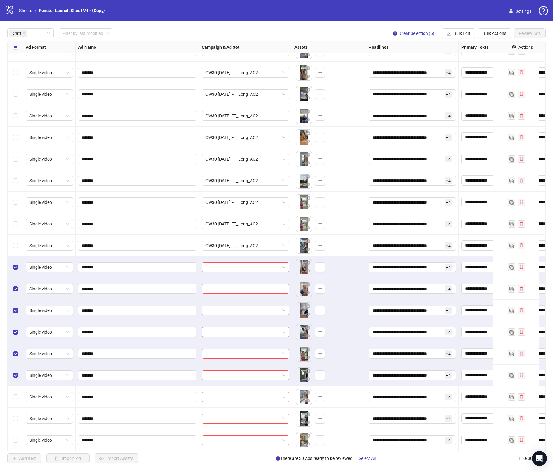
click at [16, 386] on div "Select row 38" at bounding box center [15, 397] width 15 height 22
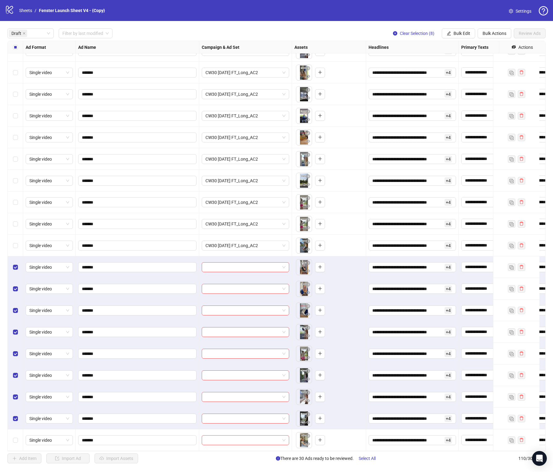
click at [17, 441] on div "Select row 40" at bounding box center [15, 440] width 15 height 22
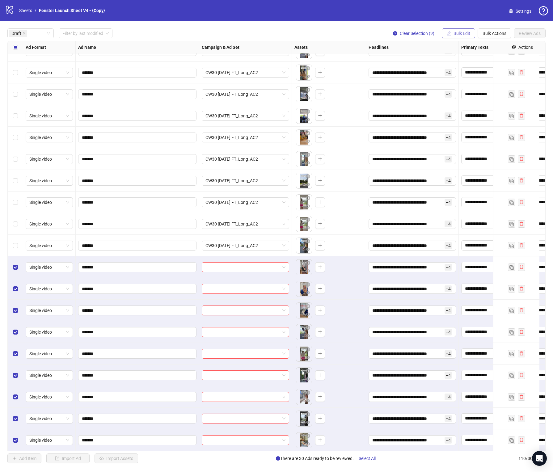
click at [466, 31] on span "Bulk Edit" at bounding box center [461, 33] width 17 height 5
click at [469, 67] on span "Campaign & Ad Set" at bounding box center [463, 65] width 37 height 7
click at [469, 61] on input "search" at bounding box center [437, 60] width 80 height 9
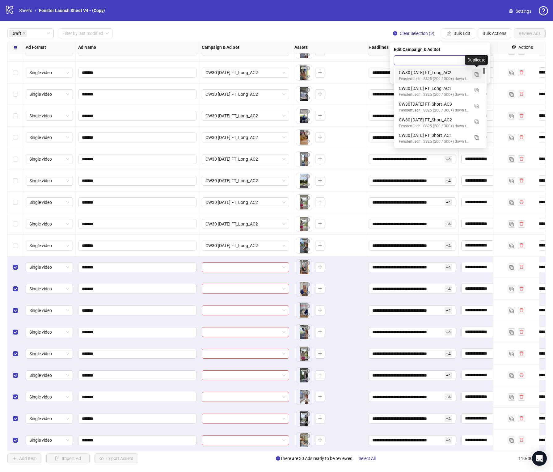
click at [477, 73] on img "button" at bounding box center [476, 74] width 4 height 4
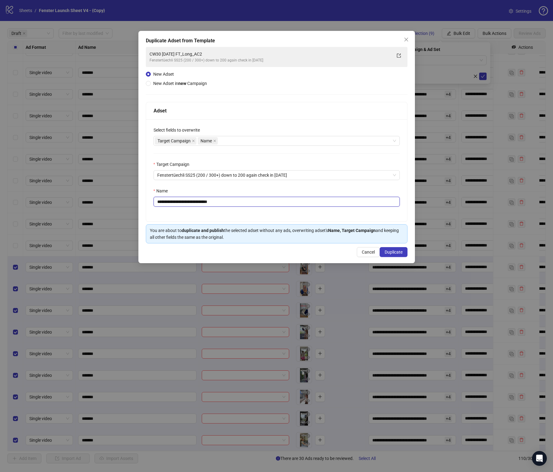
drag, startPoint x: 212, startPoint y: 204, endPoint x: 241, endPoint y: 202, distance: 28.5
click at [241, 202] on input "**********" at bounding box center [276, 202] width 246 height 10
type input "**********"
click at [241, 184] on div "**********" at bounding box center [276, 170] width 261 height 102
click at [397, 249] on button "Duplicate" at bounding box center [393, 252] width 28 height 10
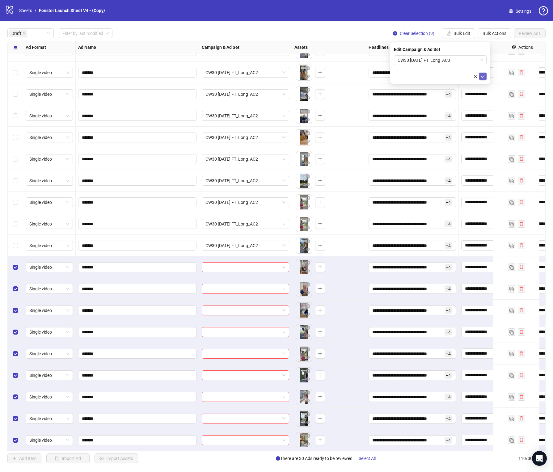
click at [483, 75] on icon "check" at bounding box center [482, 76] width 4 height 4
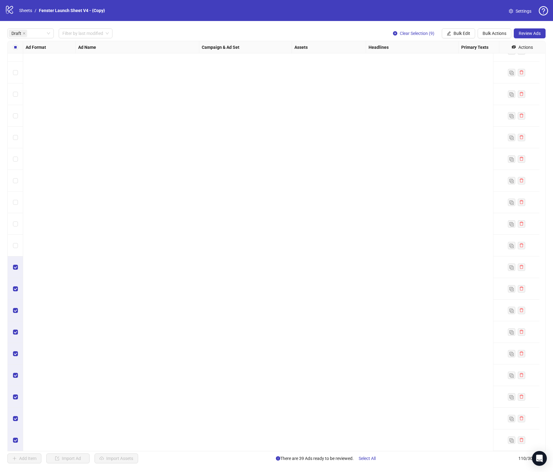
scroll to position [0, 0]
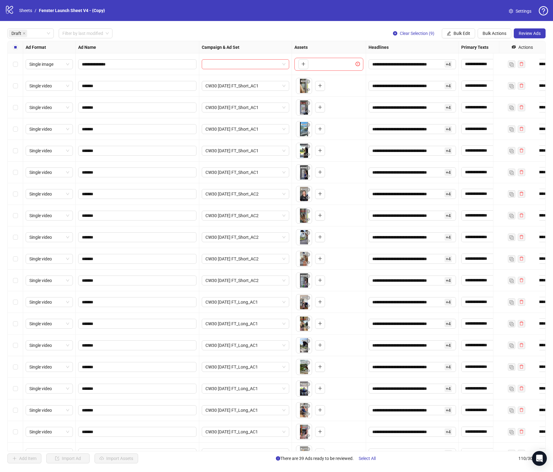
click at [19, 46] on div "Select all rows" at bounding box center [15, 47] width 15 height 12
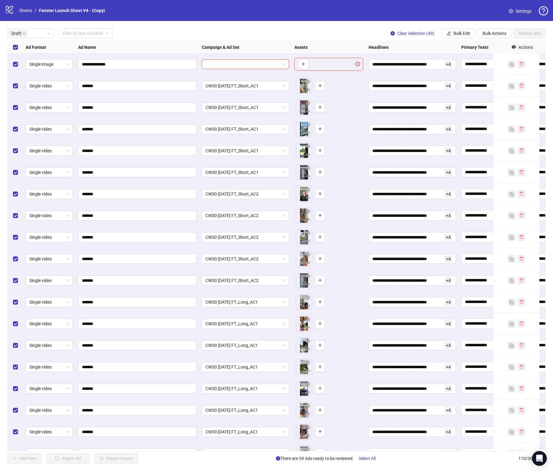
click at [19, 48] on div "Select all rows" at bounding box center [15, 47] width 15 height 12
click at [19, 67] on div "Select row 1" at bounding box center [15, 64] width 15 height 22
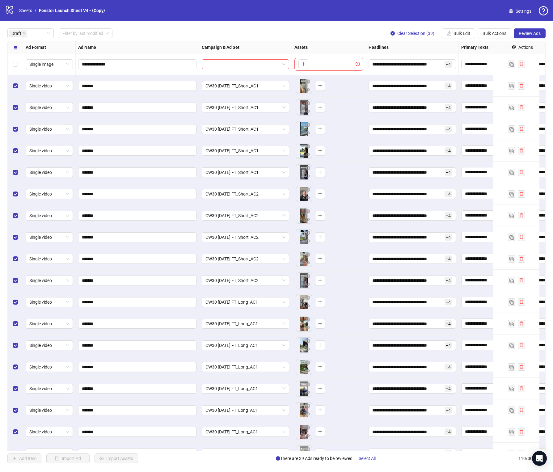
click at [530, 40] on div "**********" at bounding box center [276, 245] width 553 height 449
click at [530, 36] on button "Review Ads" at bounding box center [529, 33] width 32 height 10
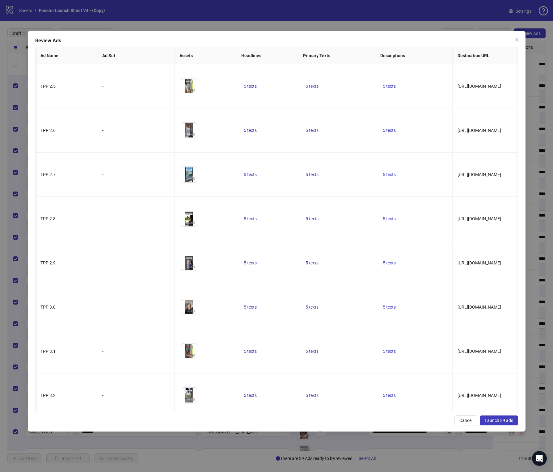
scroll to position [0, 188]
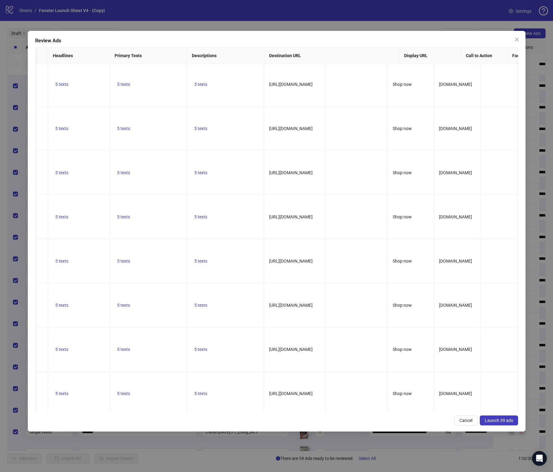
drag, startPoint x: 257, startPoint y: 401, endPoint x: 367, endPoint y: 400, distance: 109.9
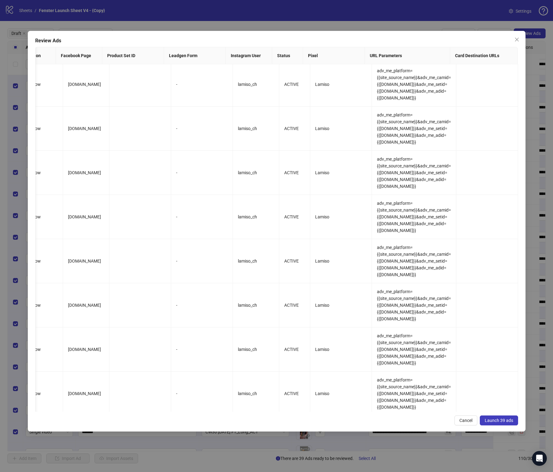
drag, startPoint x: 298, startPoint y: 413, endPoint x: 329, endPoint y: 406, distance: 32.0
click at [316, 407] on div "Review Ads Ad Name Ad Set Assets Headlines Primary Texts Descriptions Destinati…" at bounding box center [276, 231] width 497 height 400
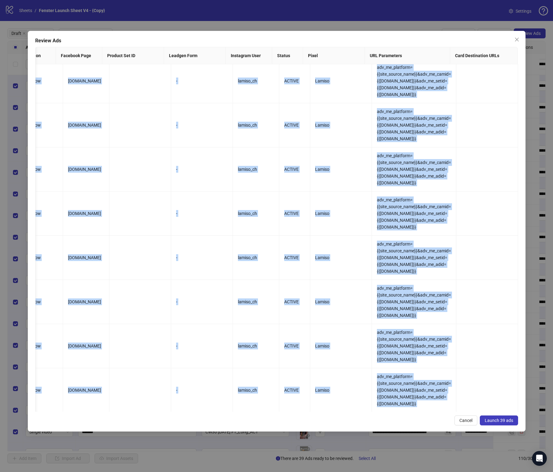
click at [319, 456] on td "Lamiso" at bounding box center [341, 478] width 62 height 44
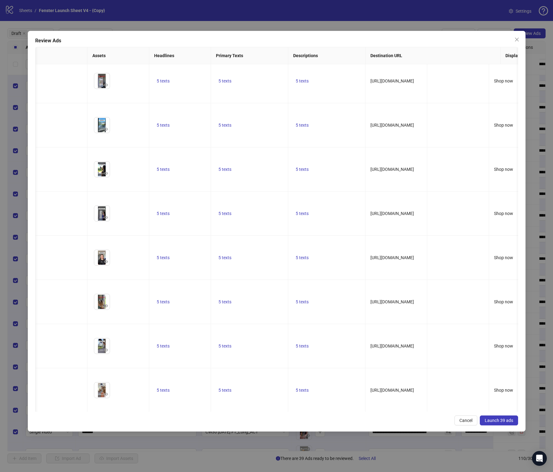
scroll to position [0, 0]
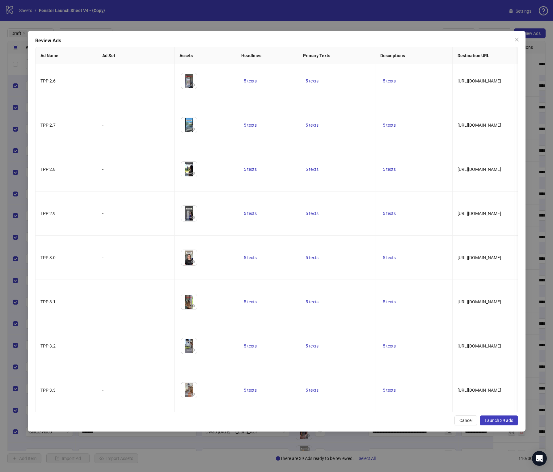
click at [513, 418] on button "Launch 39 ads" at bounding box center [498, 420] width 38 height 10
